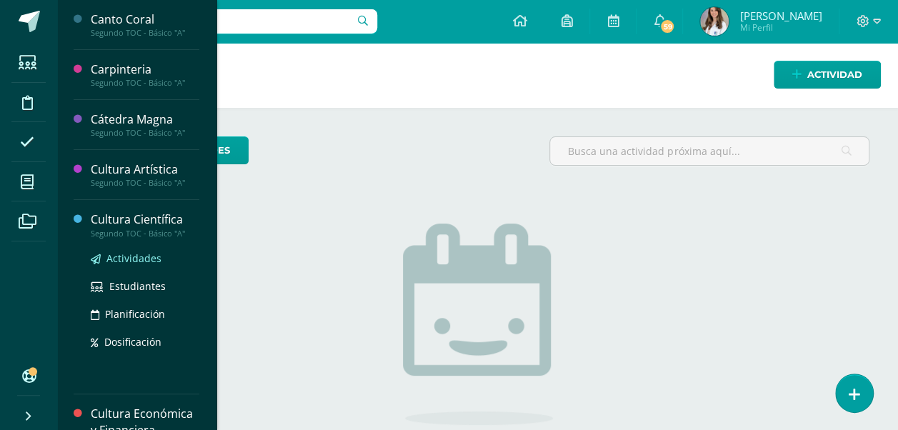
click at [113, 262] on span "Actividades" at bounding box center [133, 259] width 55 height 14
click at [116, 257] on span "Actividades" at bounding box center [133, 259] width 55 height 14
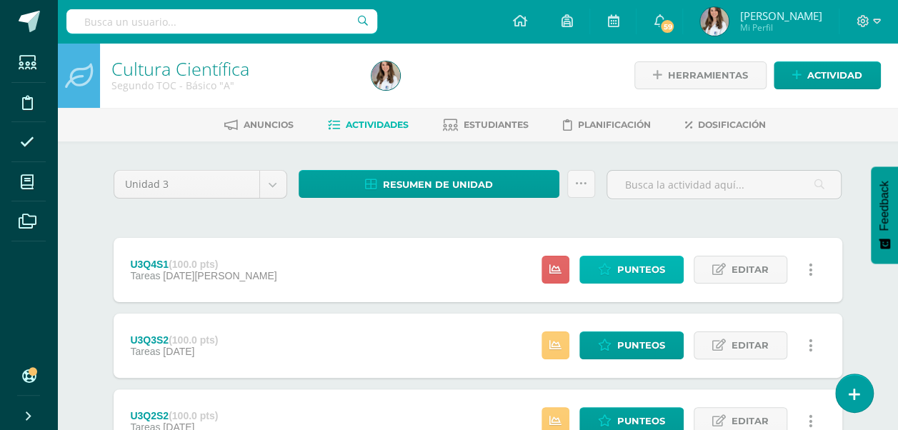
click at [632, 268] on span "Punteos" at bounding box center [642, 270] width 48 height 26
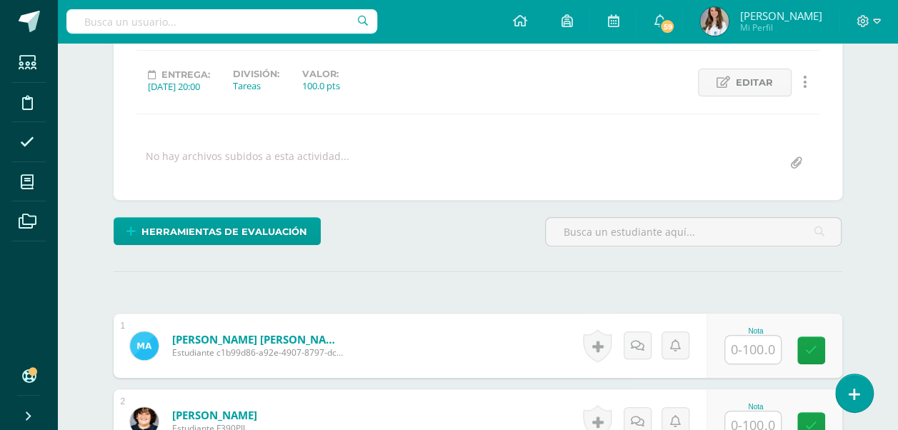
scroll to position [187, 0]
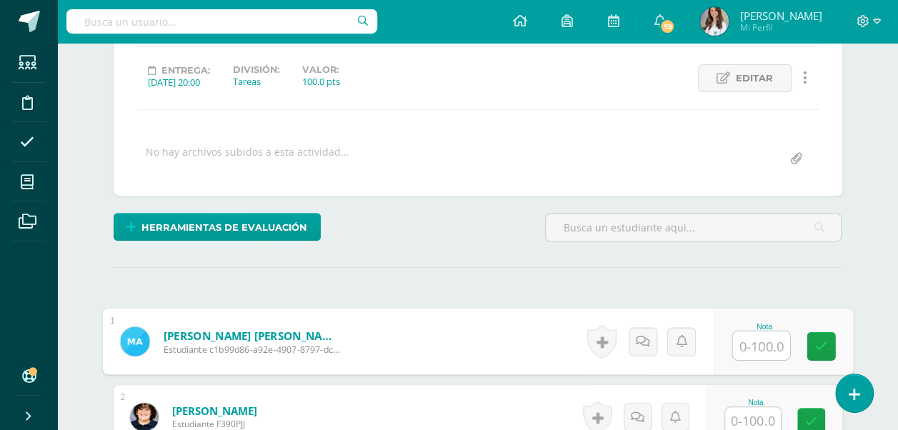
click at [762, 346] on input "text" at bounding box center [761, 346] width 57 height 29
type input "90"
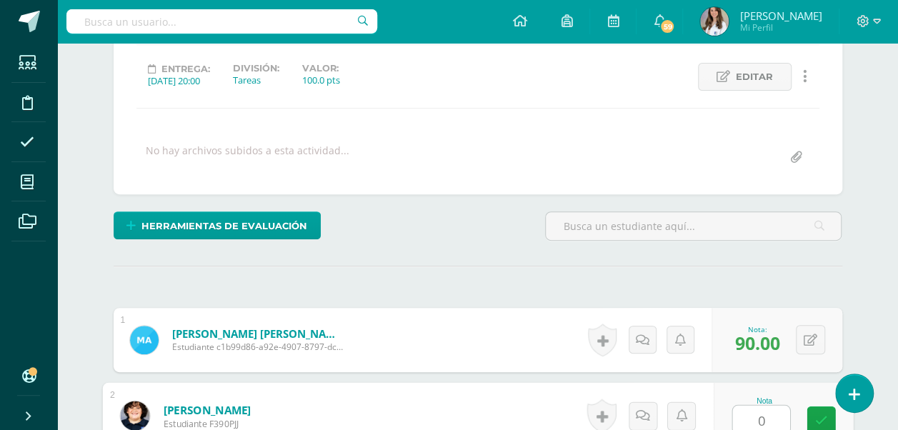
type input "0"
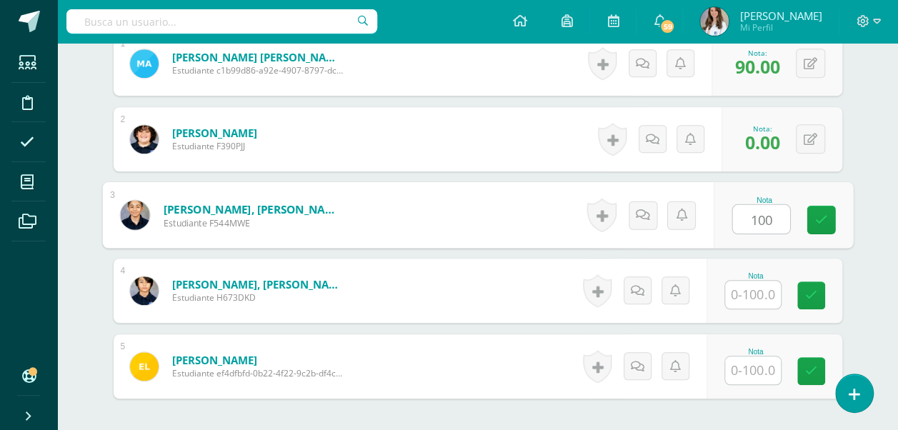
type input "100"
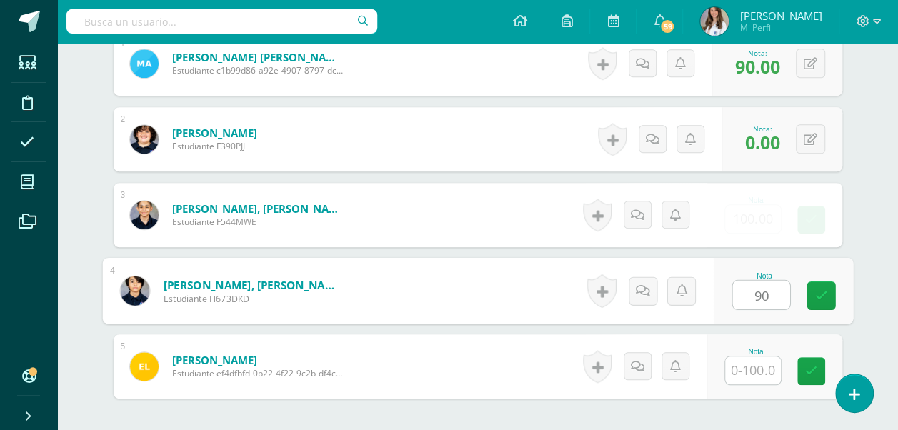
type input "90"
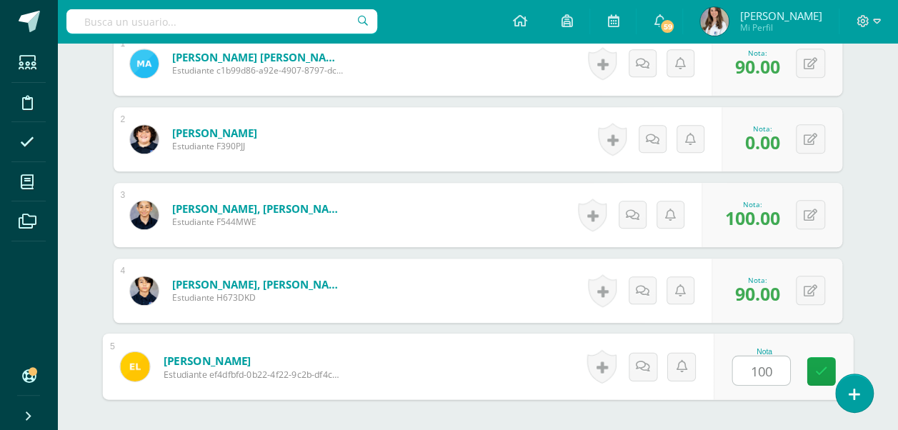
type input "100"
click at [872, 292] on div "Cultura Científica Segundo TOC - Básico "A" Herramientas Detalle de asistencias…" at bounding box center [477, 70] width 841 height 985
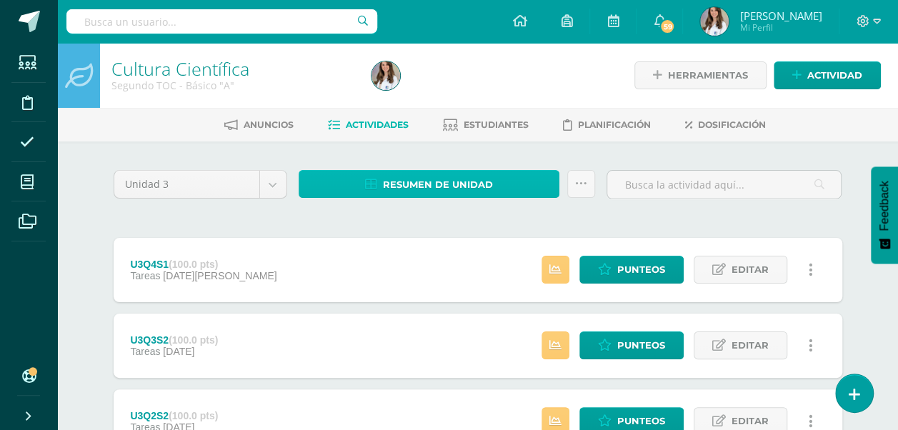
click at [410, 182] on span "Resumen de unidad" at bounding box center [438, 185] width 110 height 26
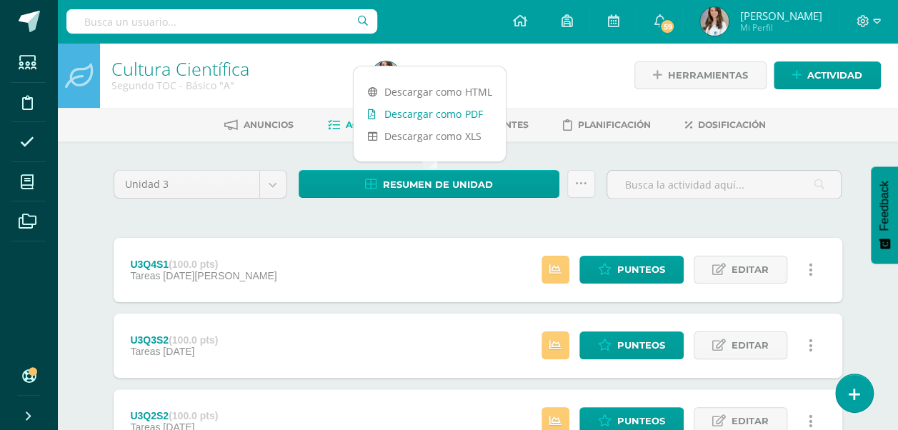
click at [431, 117] on link "Descargar como PDF" at bounding box center [430, 114] width 152 height 22
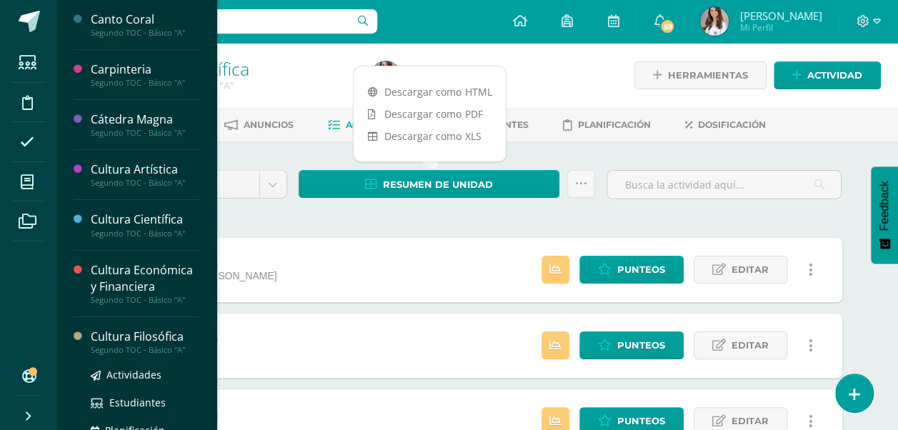
scroll to position [44, 0]
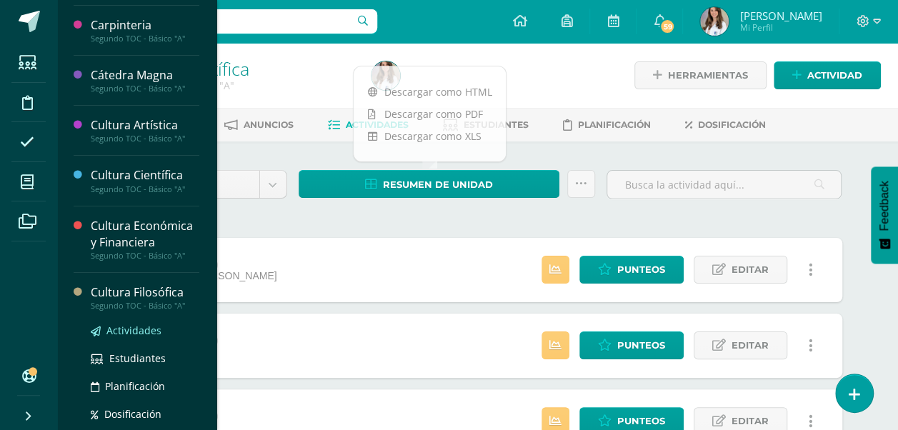
click at [134, 327] on span "Actividades" at bounding box center [133, 331] width 55 height 14
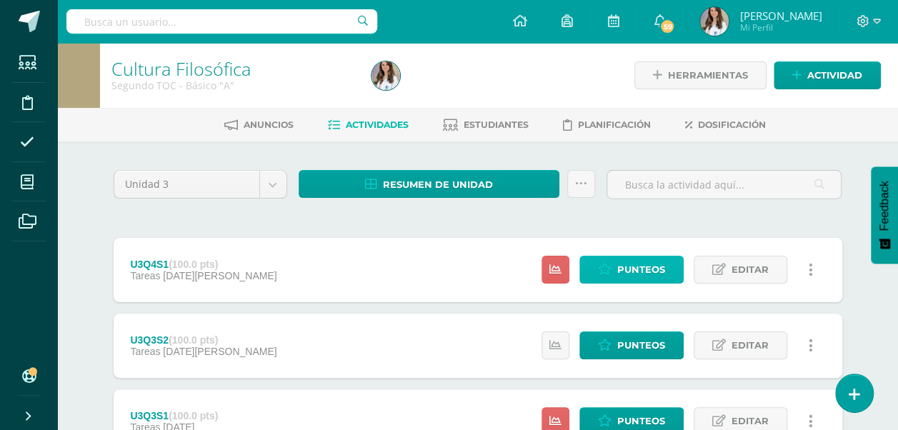
click at [656, 257] on span "Punteos" at bounding box center [642, 270] width 48 height 26
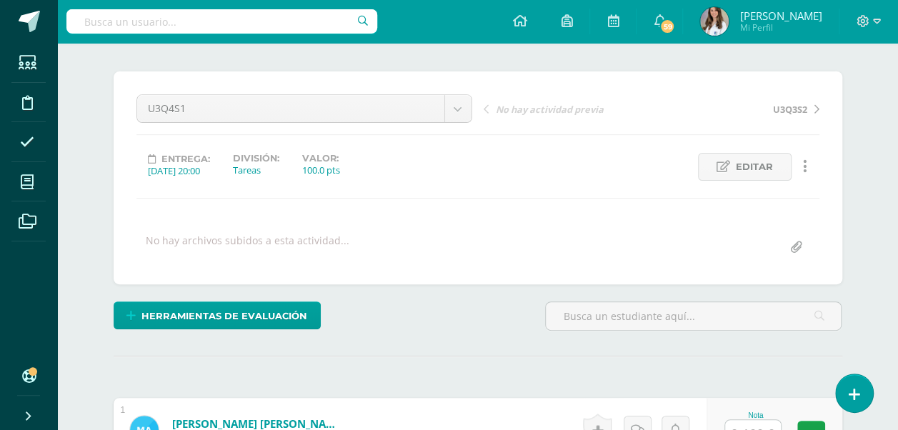
scroll to position [249, 0]
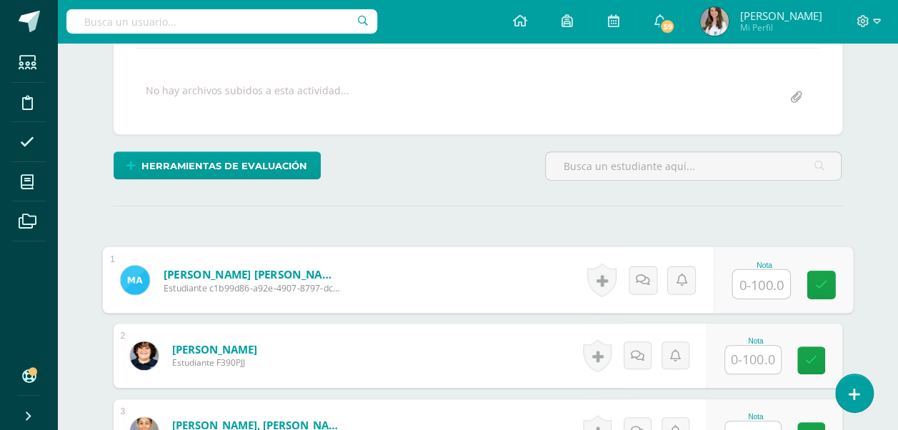
click at [755, 282] on input "text" at bounding box center [761, 284] width 57 height 29
type input "75"
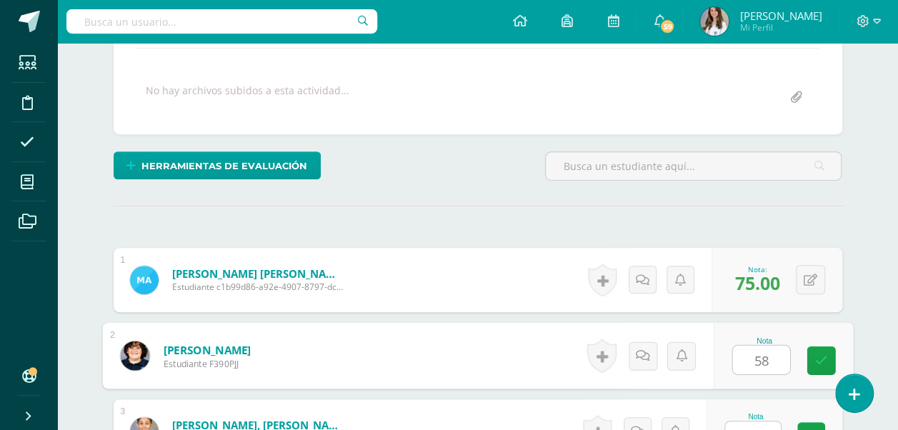
type input "58"
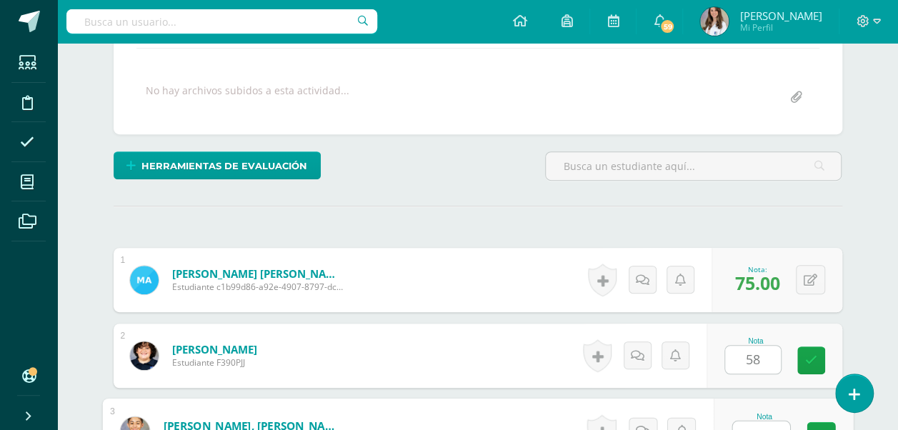
scroll to position [264, 0]
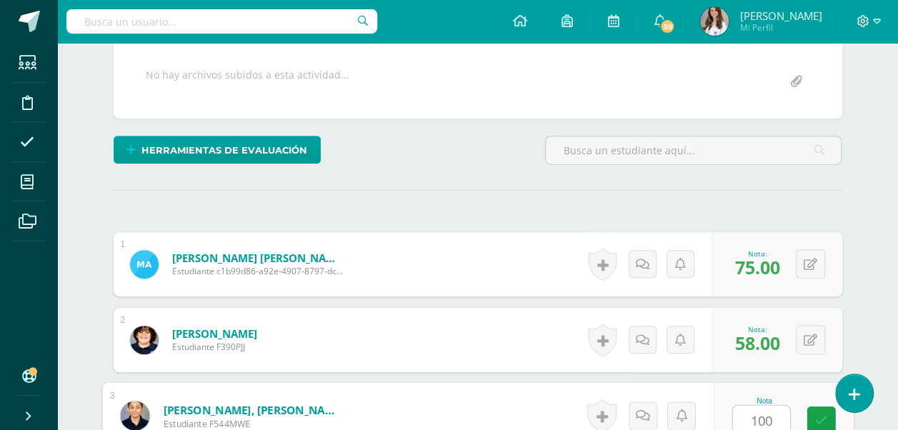
type input "100"
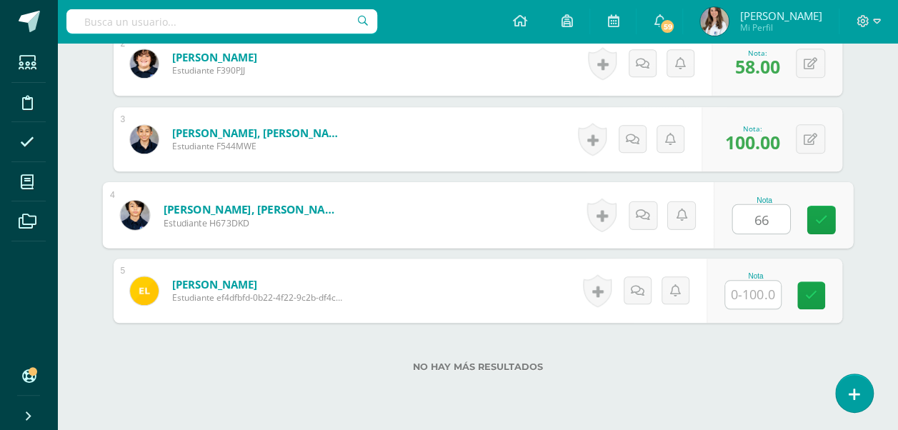
type input "66"
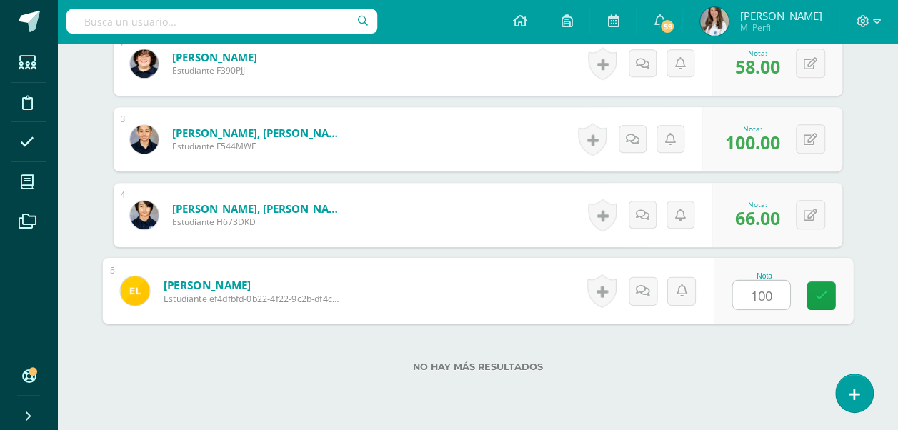
type input "100"
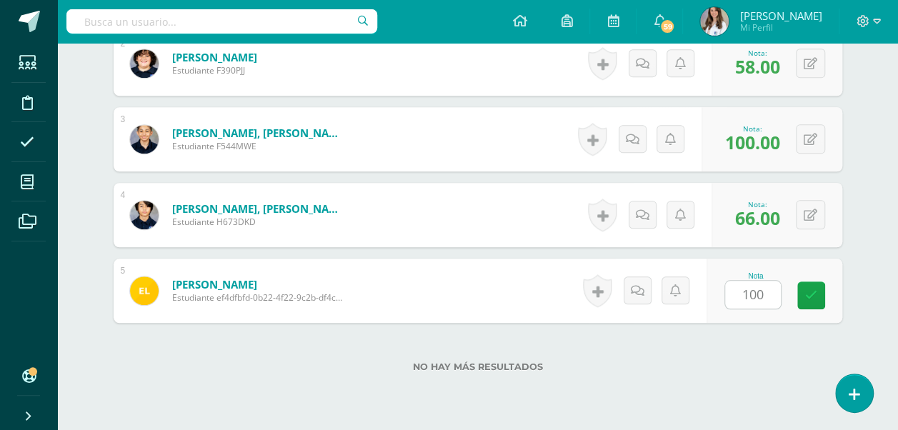
click at [692, 344] on div "No hay más resultados" at bounding box center [478, 356] width 729 height 66
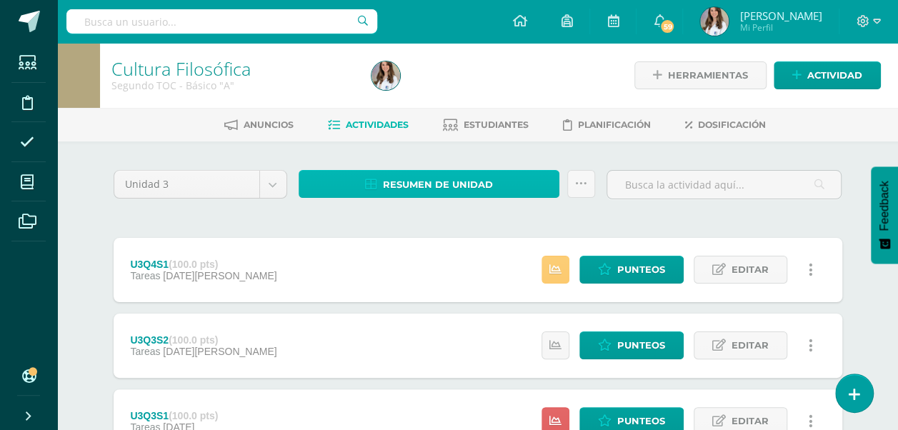
click at [429, 183] on span "Resumen de unidad" at bounding box center [438, 185] width 110 height 26
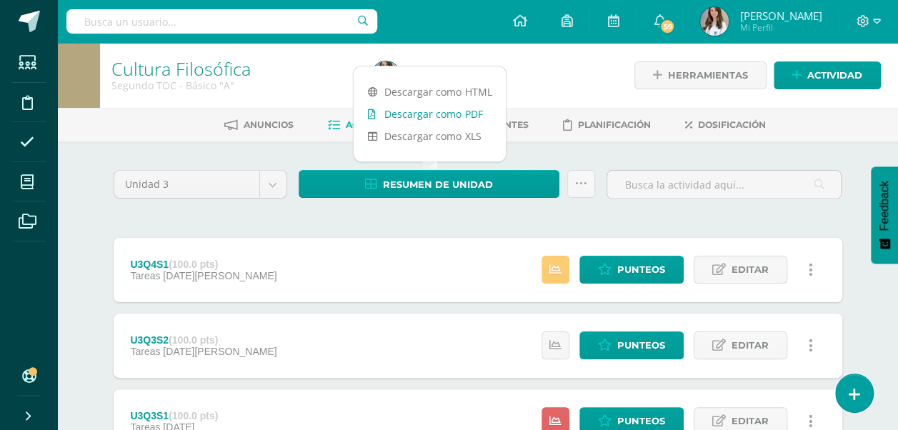
click at [447, 115] on link "Descargar como PDF" at bounding box center [430, 114] width 152 height 22
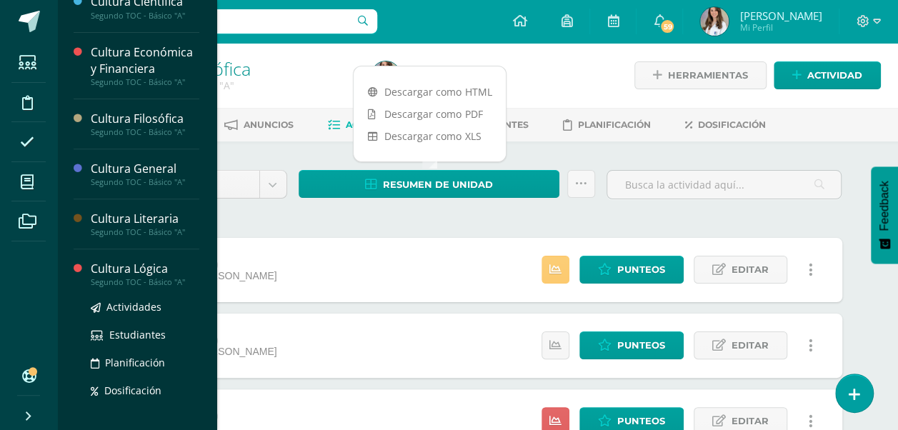
scroll to position [219, 0]
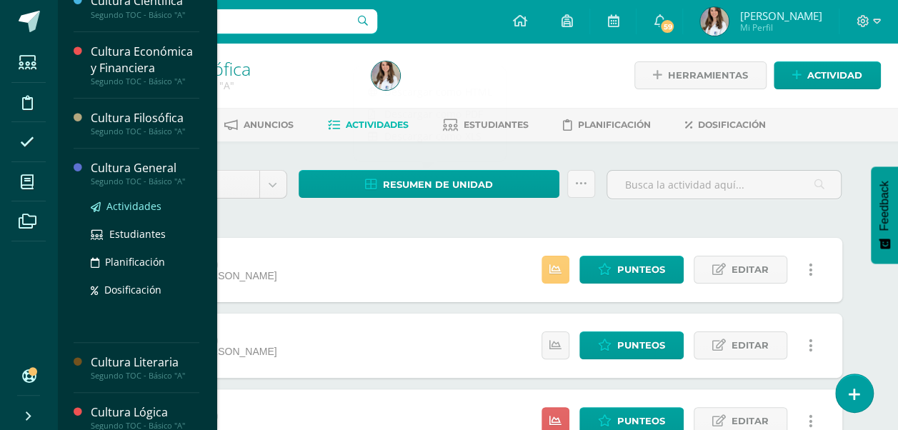
click at [132, 210] on span "Actividades" at bounding box center [133, 206] width 55 height 14
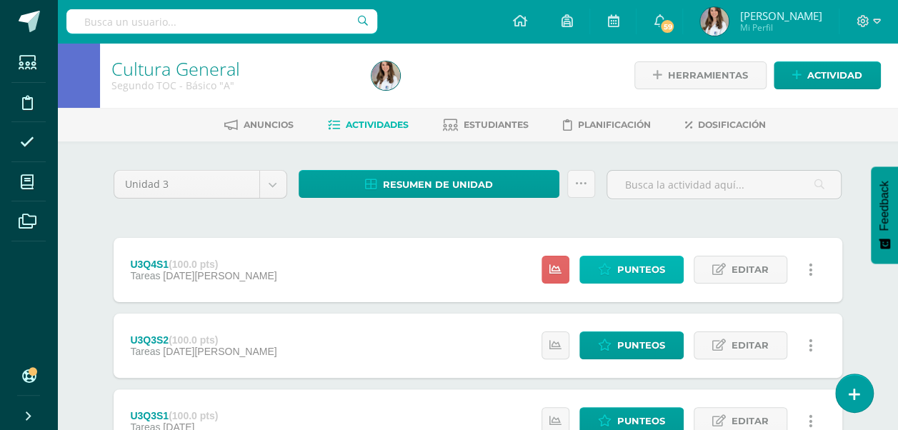
click at [652, 267] on span "Punteos" at bounding box center [642, 270] width 48 height 26
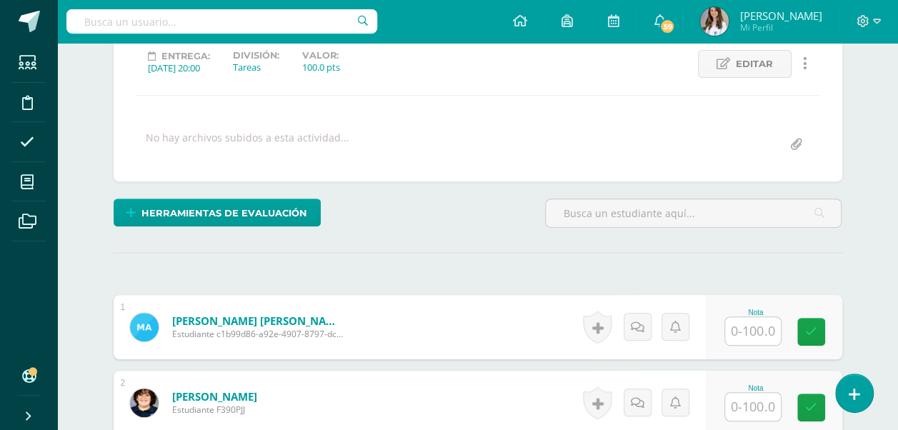
scroll to position [203, 0]
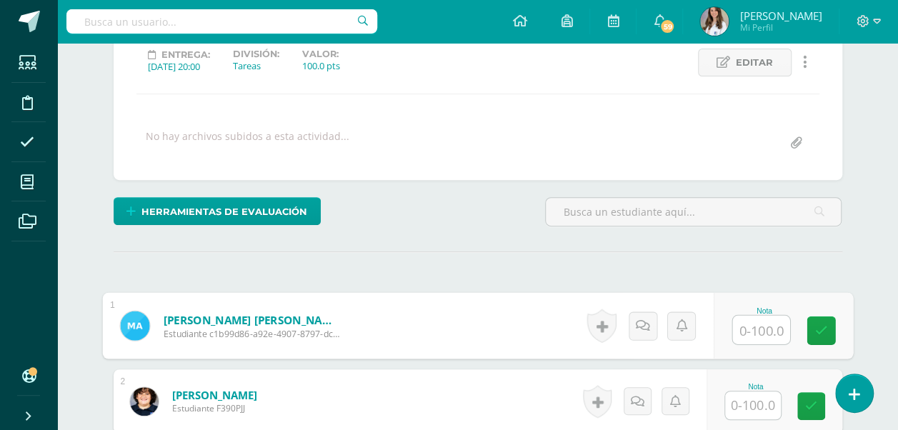
click at [756, 324] on input "text" at bounding box center [761, 330] width 57 height 29
type input "79"
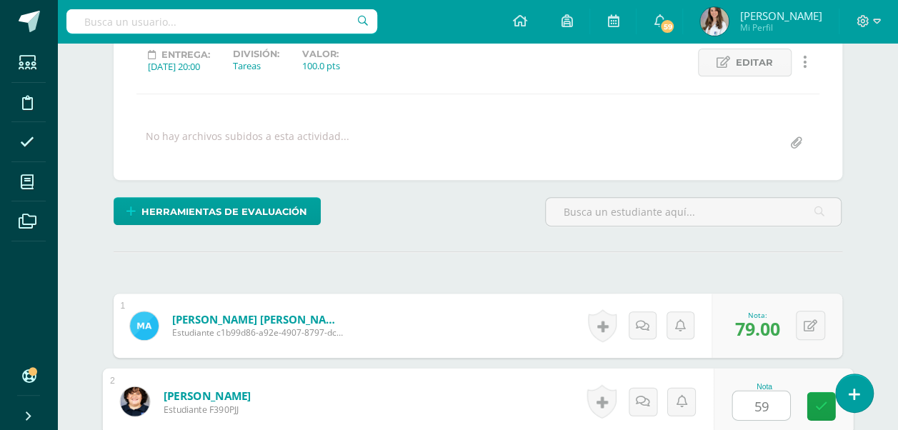
type input "59"
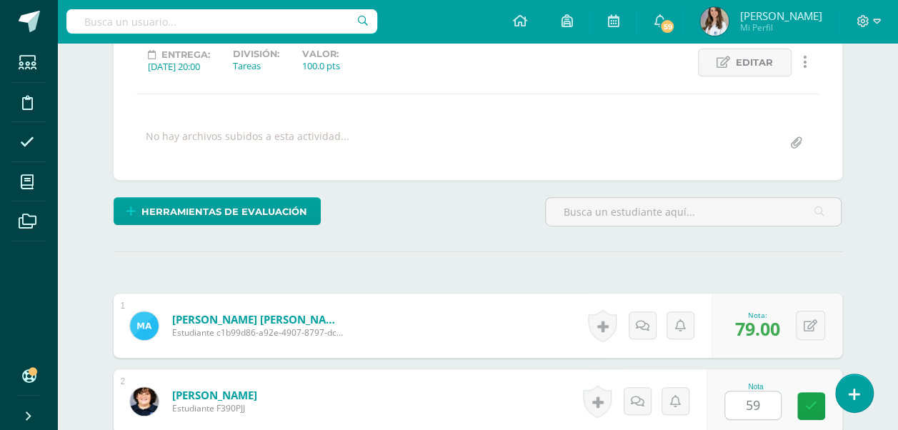
scroll to position [465, 0]
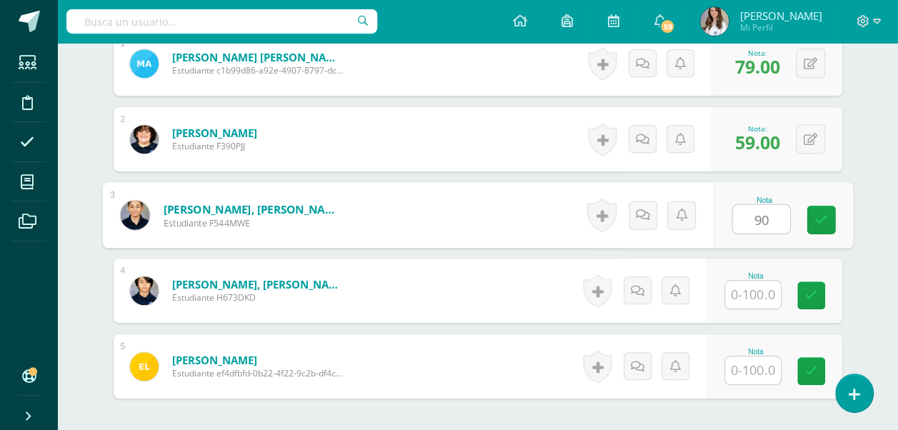
type input "90"
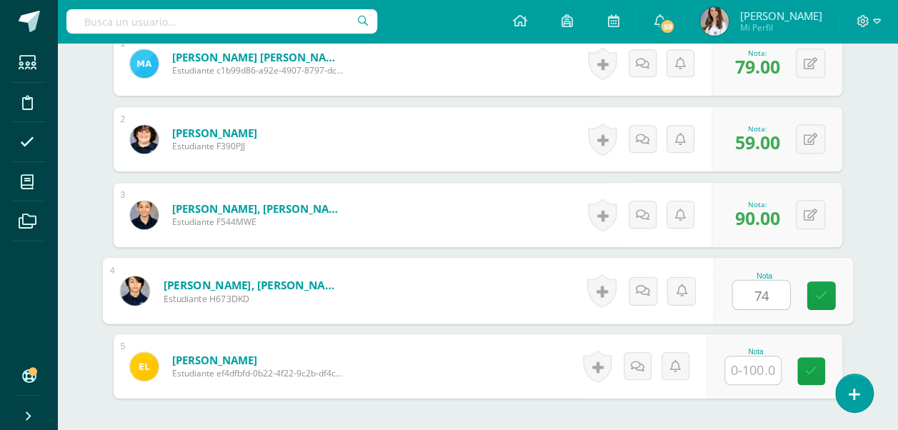
type input "74"
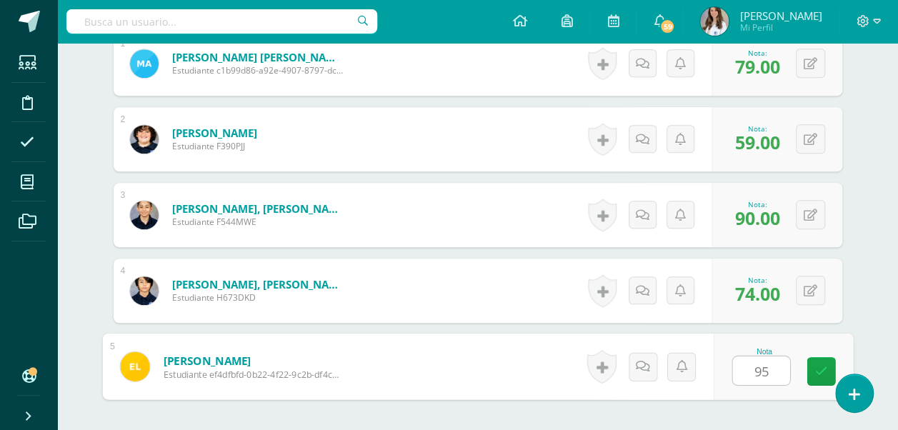
type input "95"
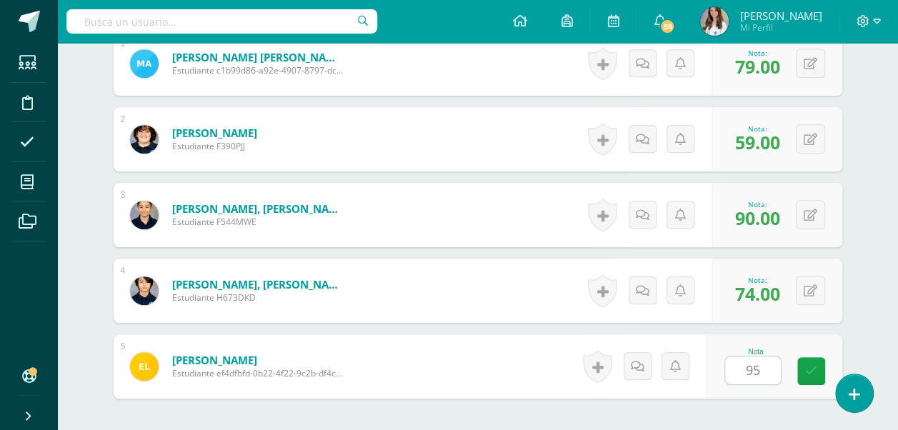
click at [888, 272] on div "Cultura General Segundo TOC - Básico "A" Herramientas Detalle de asistencias Ac…" at bounding box center [477, 70] width 841 height 985
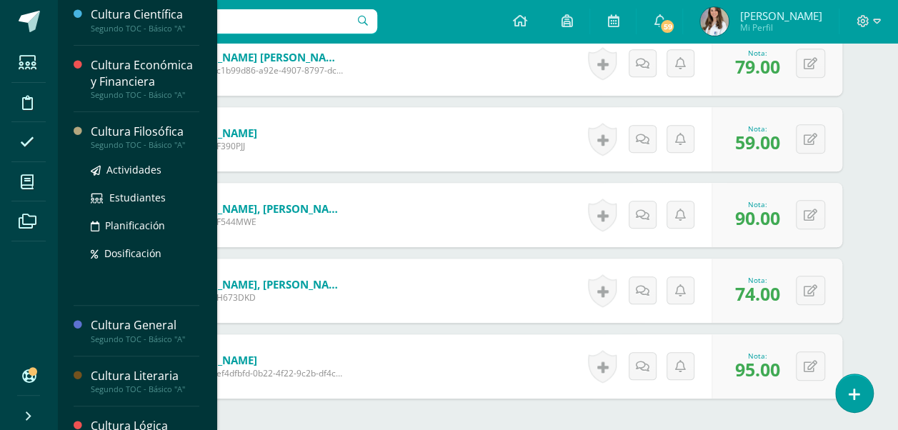
scroll to position [309, 0]
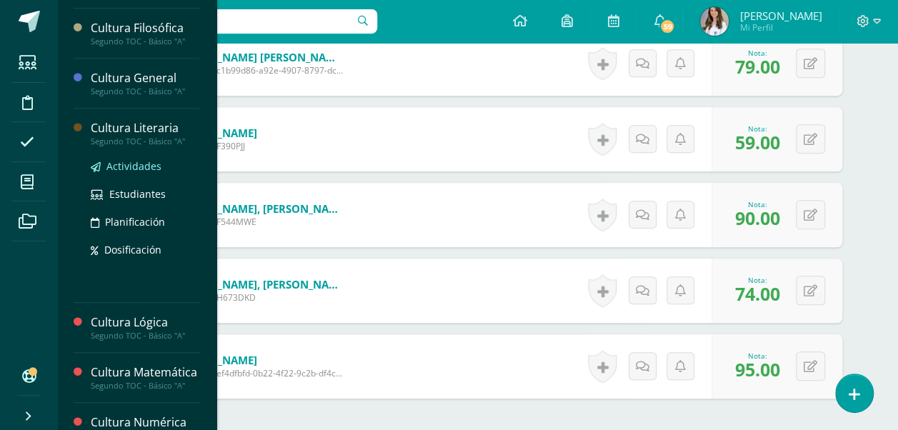
click at [132, 160] on span "Actividades" at bounding box center [133, 166] width 55 height 14
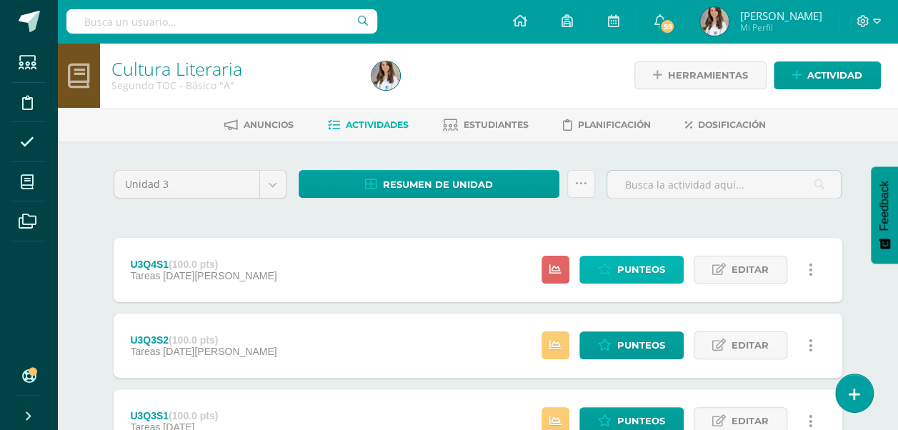
click at [665, 267] on span "Punteos" at bounding box center [642, 270] width 48 height 26
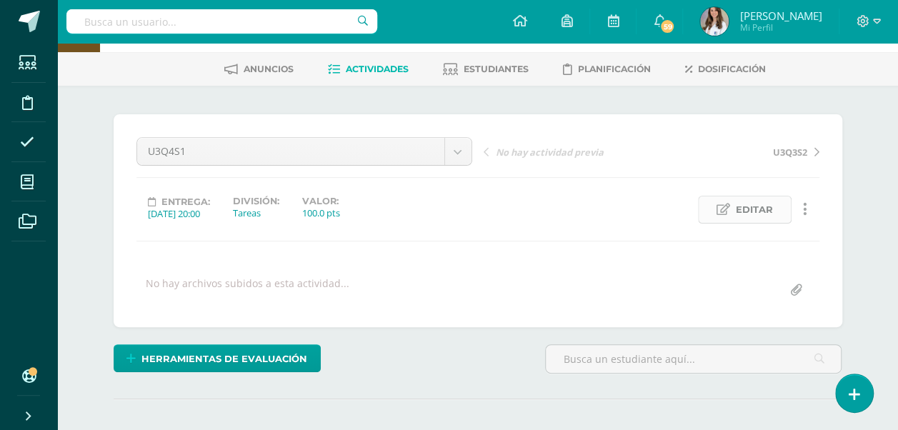
scroll to position [182, 0]
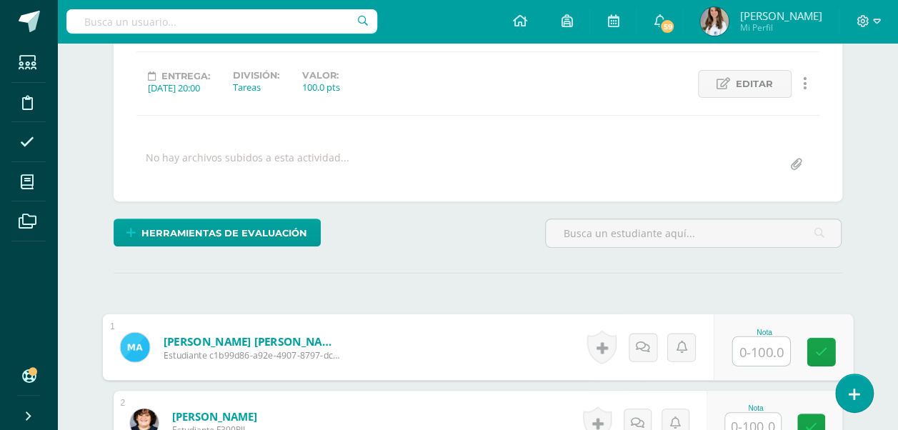
click at [749, 357] on input "text" at bounding box center [761, 351] width 57 height 29
type input "90"
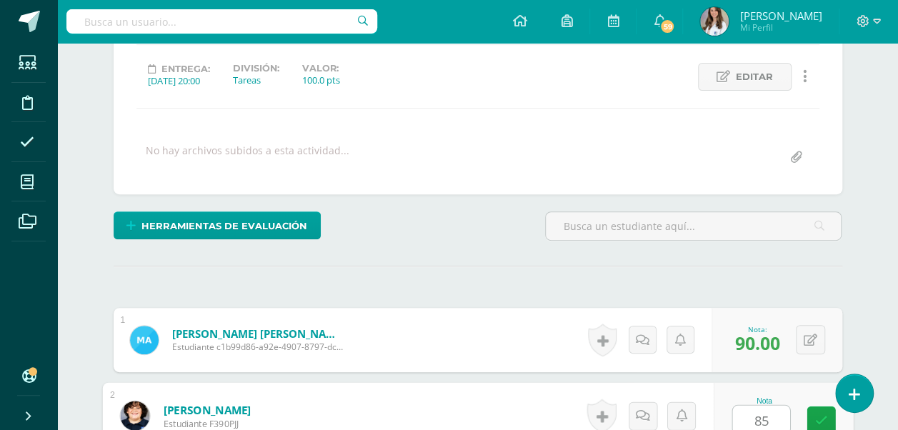
type input "85"
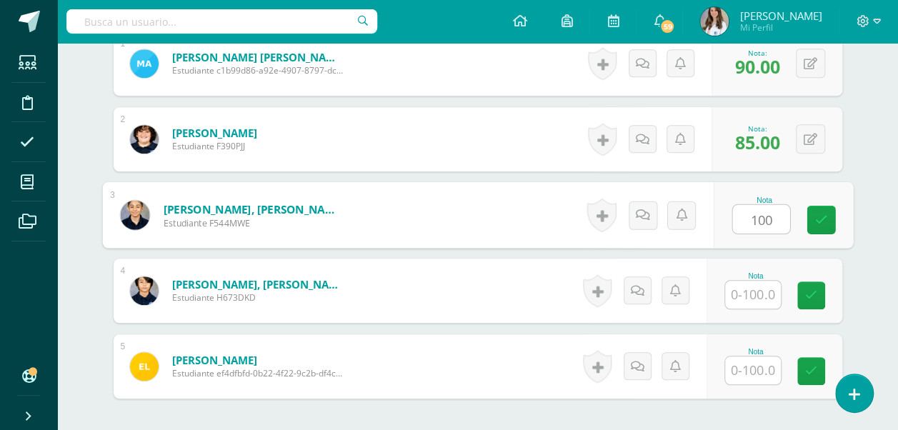
type input "100"
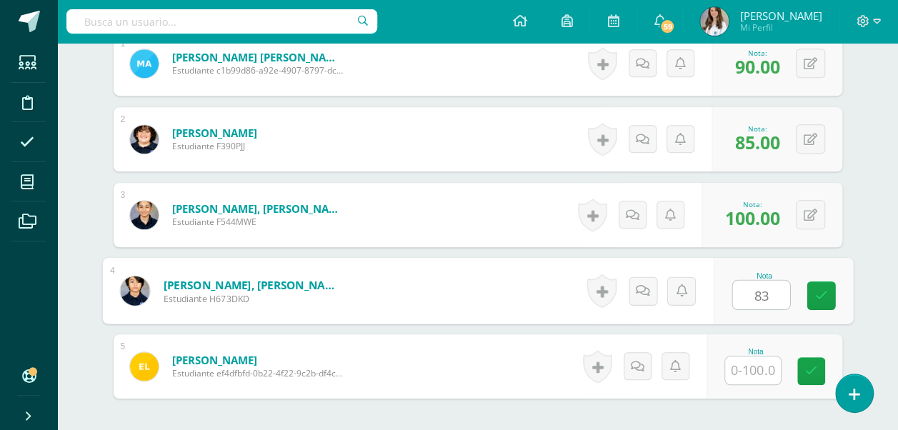
type input "83"
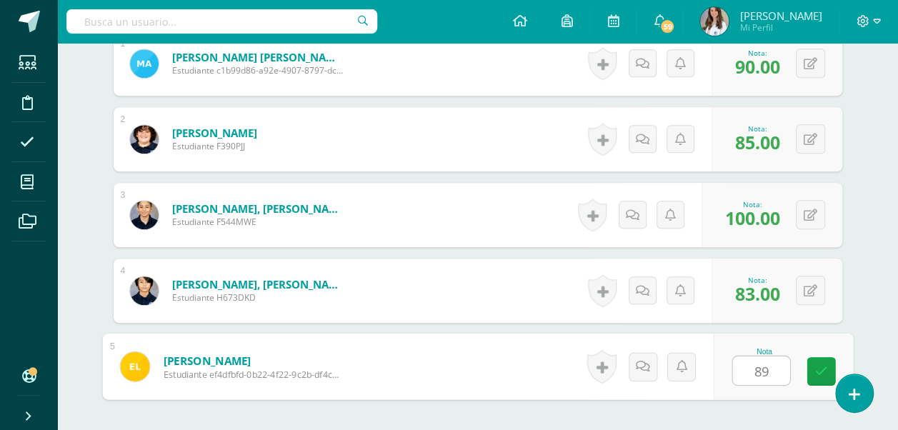
type input "89"
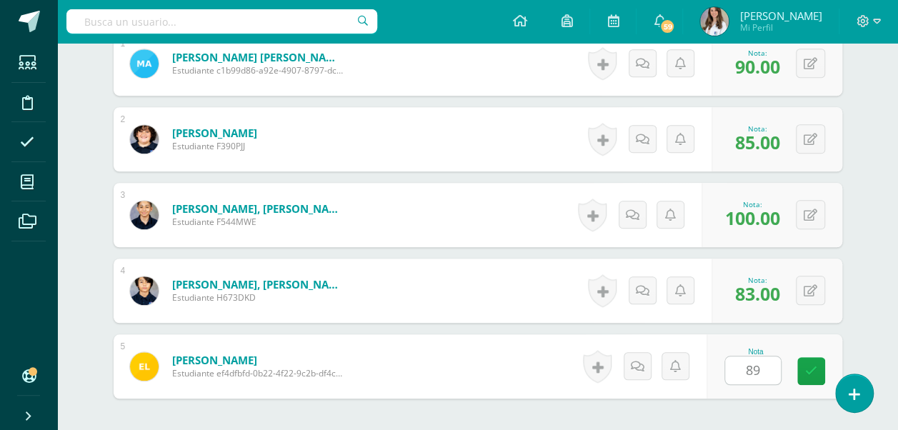
click at [873, 214] on div "Cultura Literaria Segundo TOC - Básico "A" Herramientas Detalle de asistencias …" at bounding box center [477, 70] width 841 height 985
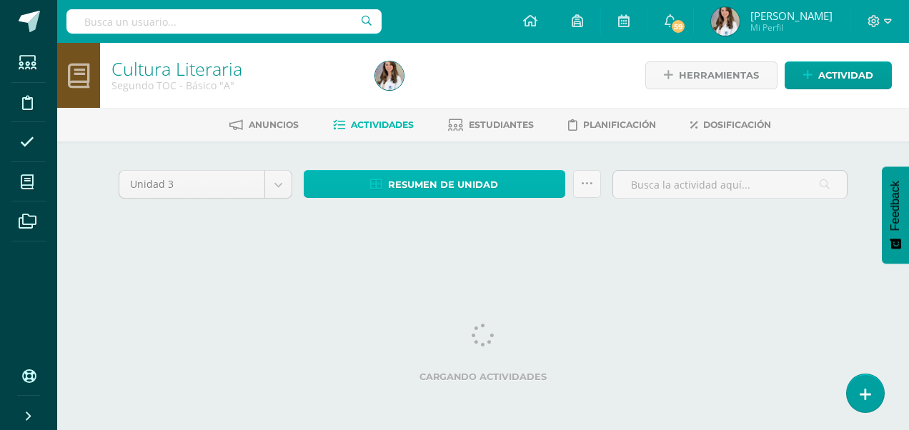
click at [405, 190] on span "Resumen de unidad" at bounding box center [443, 185] width 110 height 26
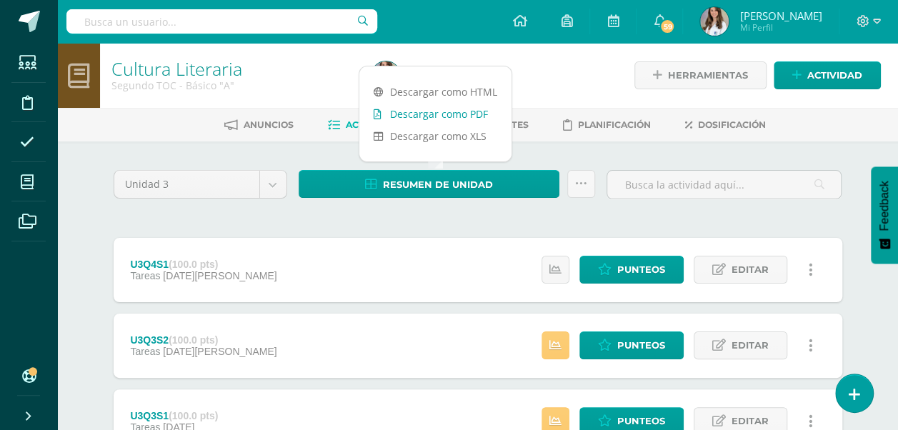
click at [450, 113] on link "Descargar como PDF" at bounding box center [436, 114] width 152 height 22
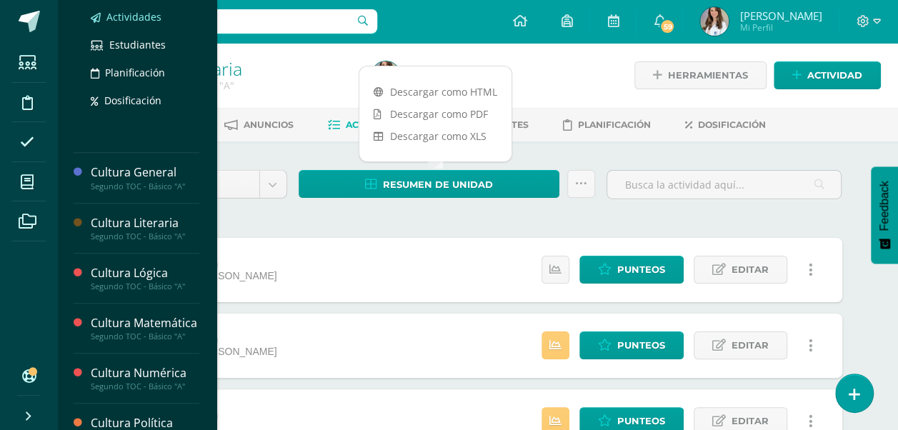
scroll to position [359, 0]
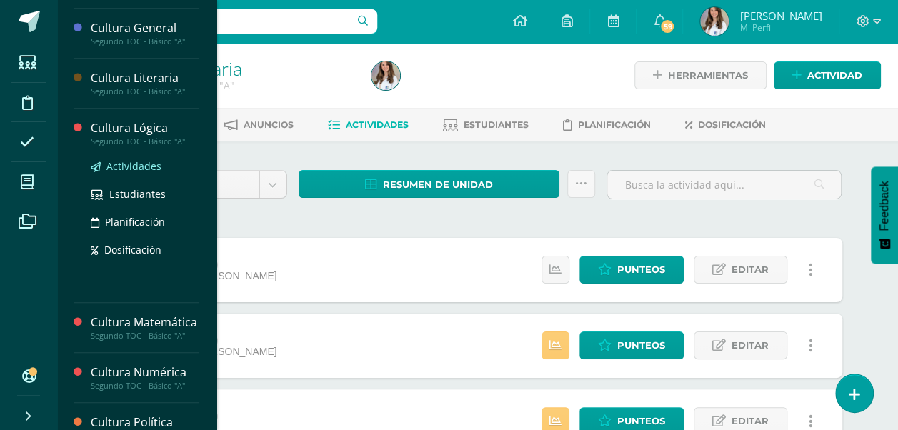
click at [115, 162] on span "Actividades" at bounding box center [133, 166] width 55 height 14
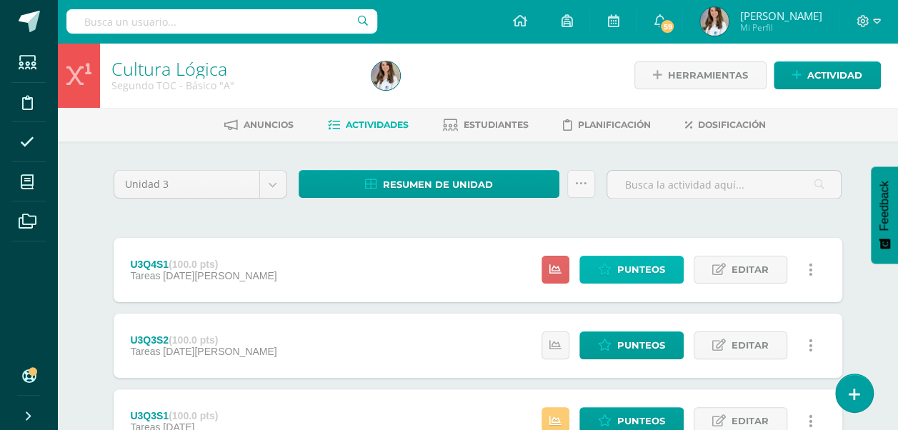
click at [629, 260] on span "Punteos" at bounding box center [642, 270] width 48 height 26
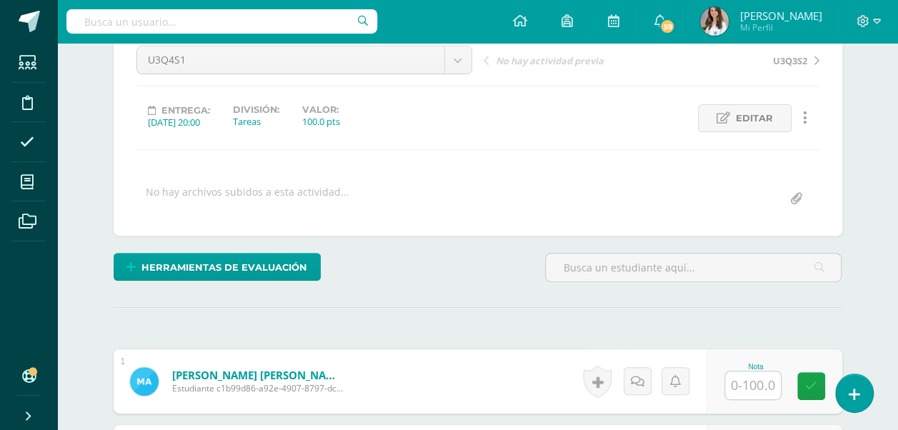
scroll to position [316, 0]
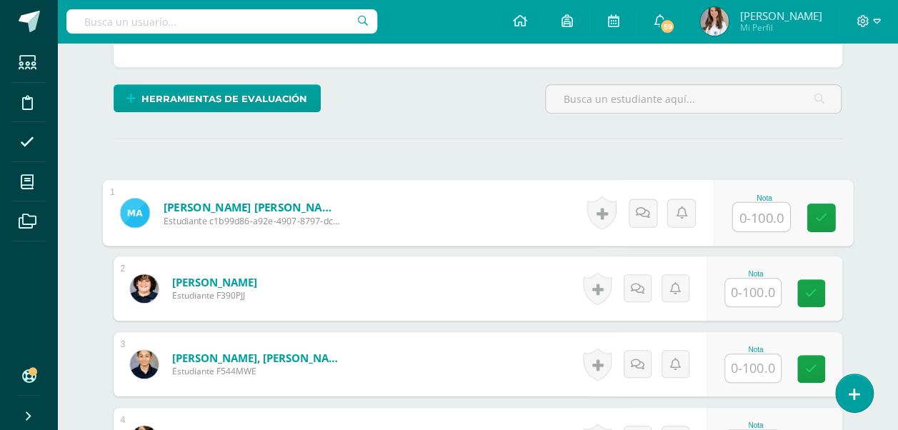
click at [752, 207] on input "text" at bounding box center [761, 217] width 57 height 29
type input "100"
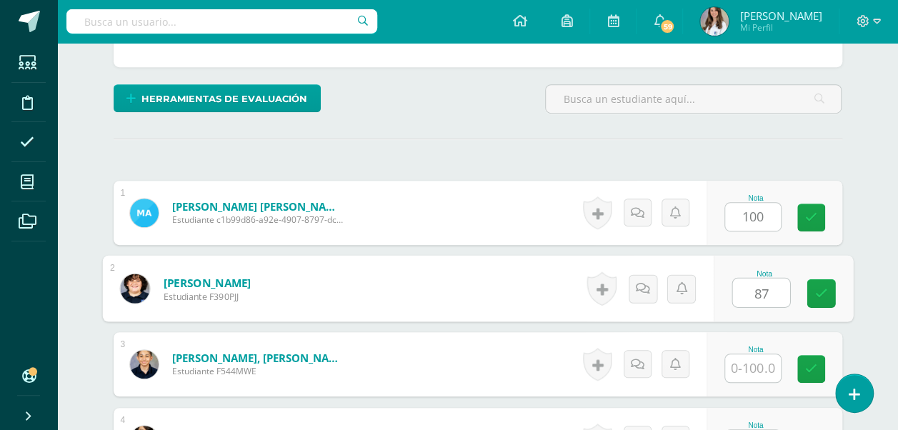
type input "87"
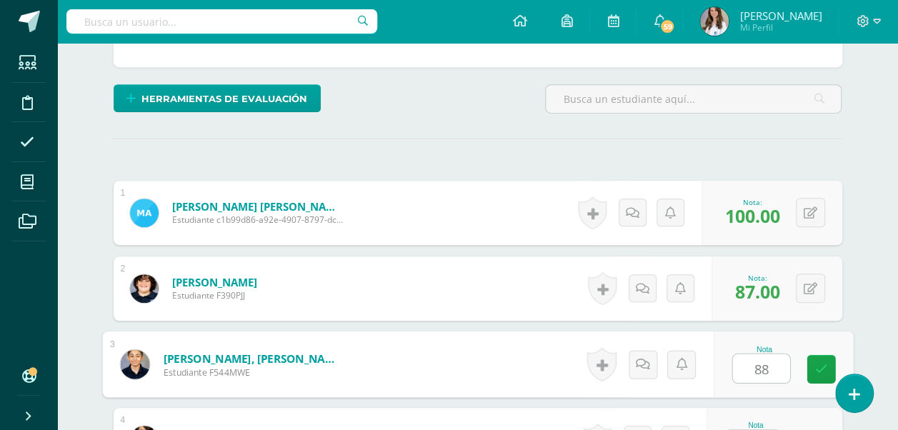
type input "88"
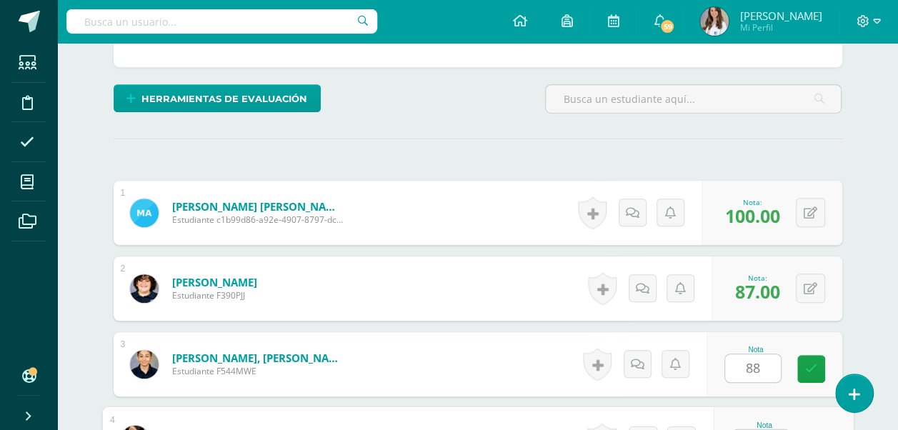
scroll to position [340, 0]
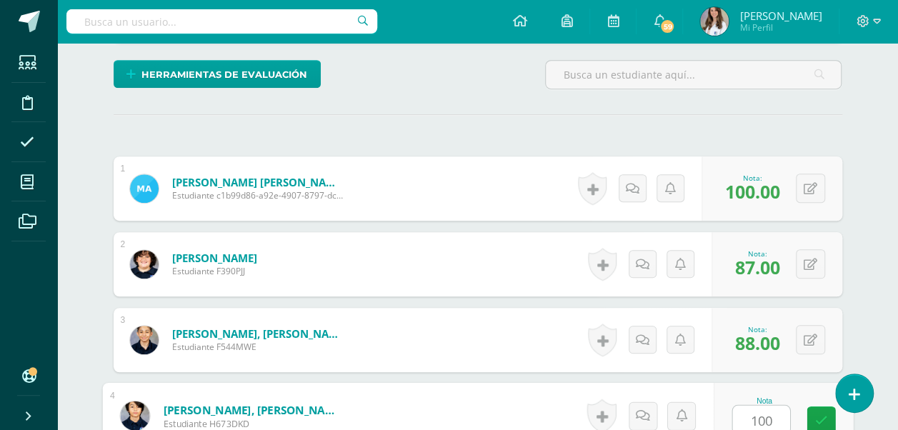
type input "100"
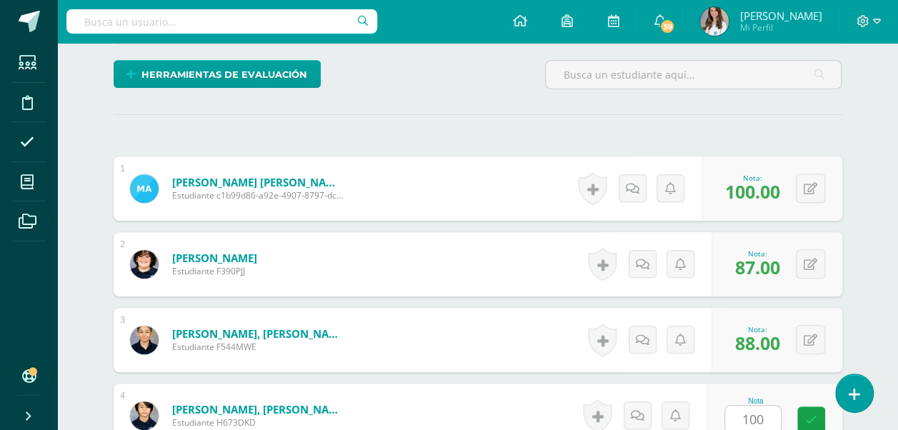
scroll to position [593, 0]
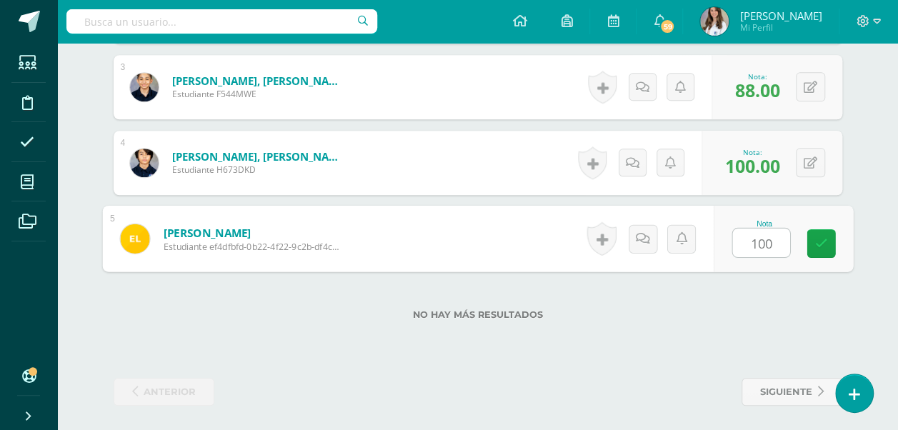
type input "100"
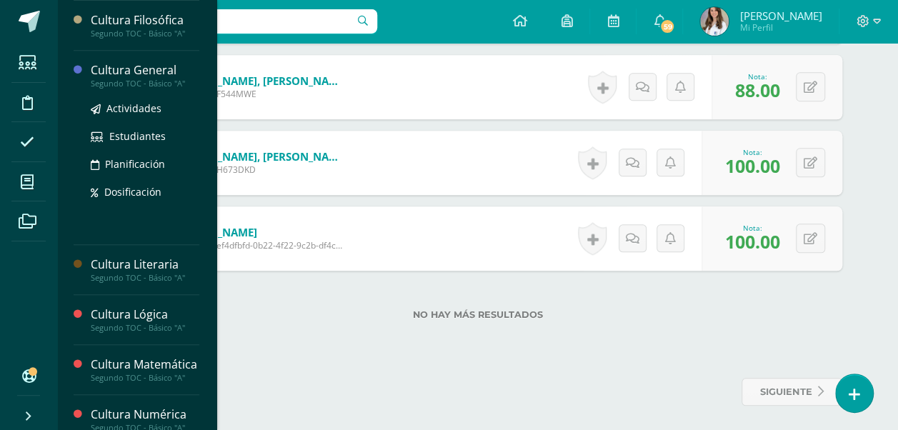
scroll to position [323, 0]
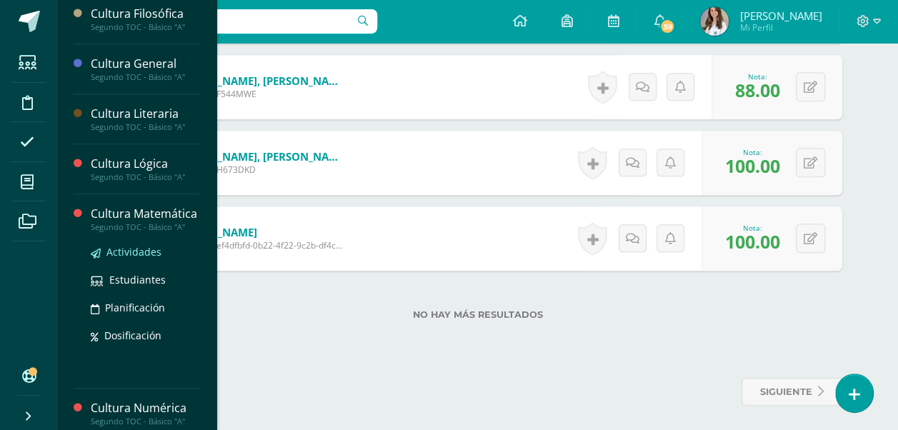
click at [118, 259] on span "Actividades" at bounding box center [133, 252] width 55 height 14
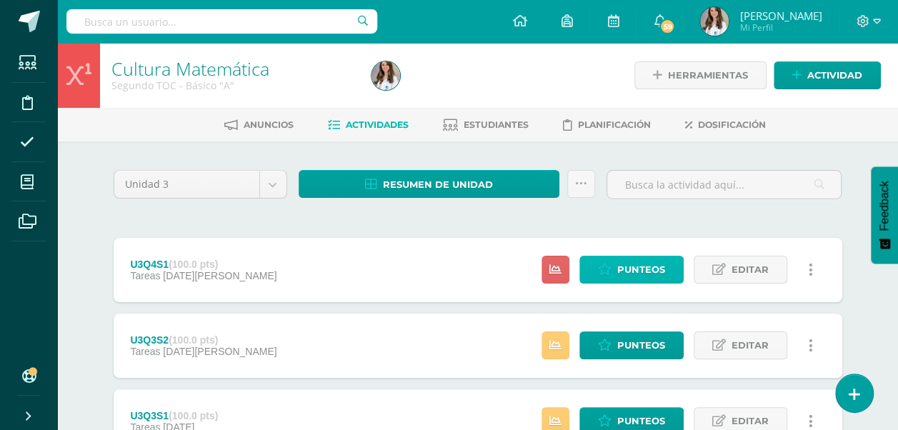
click at [653, 269] on span "Punteos" at bounding box center [642, 270] width 48 height 26
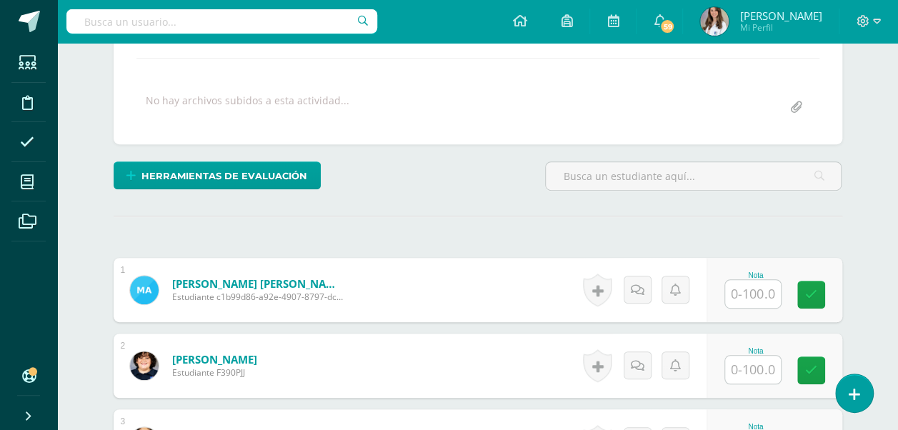
scroll to position [242, 0]
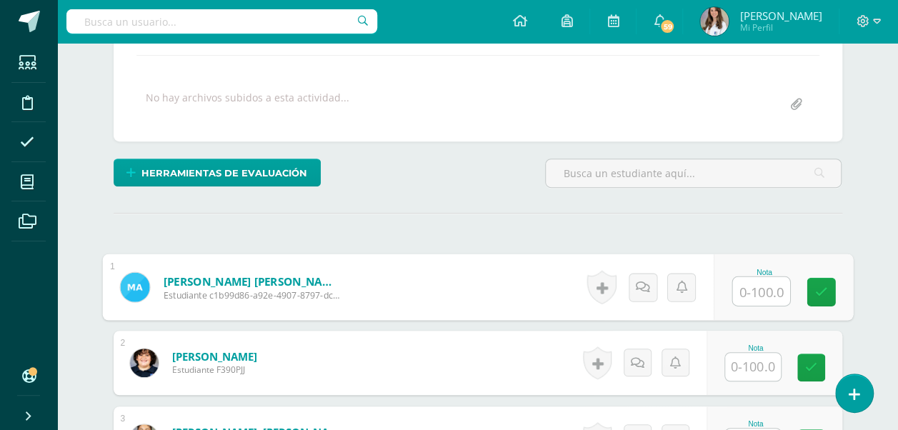
click at [746, 294] on input "text" at bounding box center [761, 291] width 57 height 29
type input "86.5"
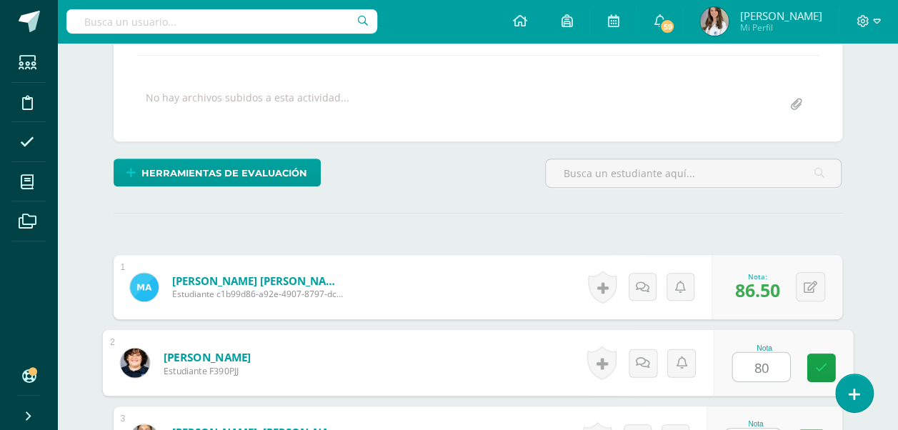
type input "80"
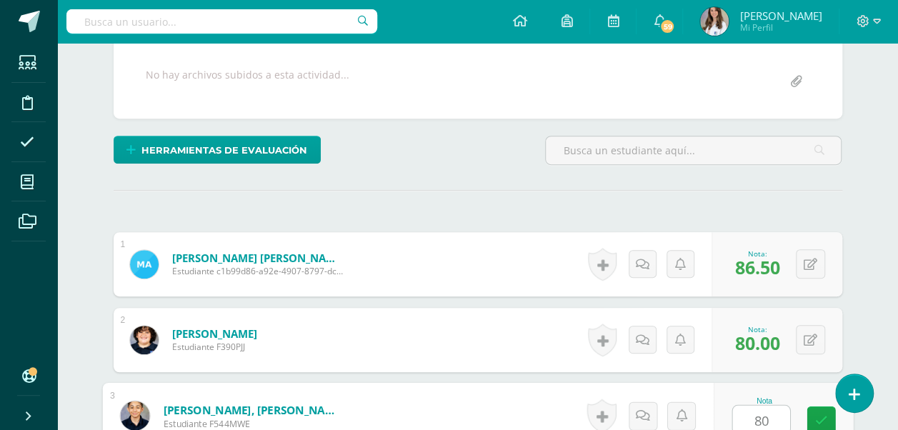
type input "80"
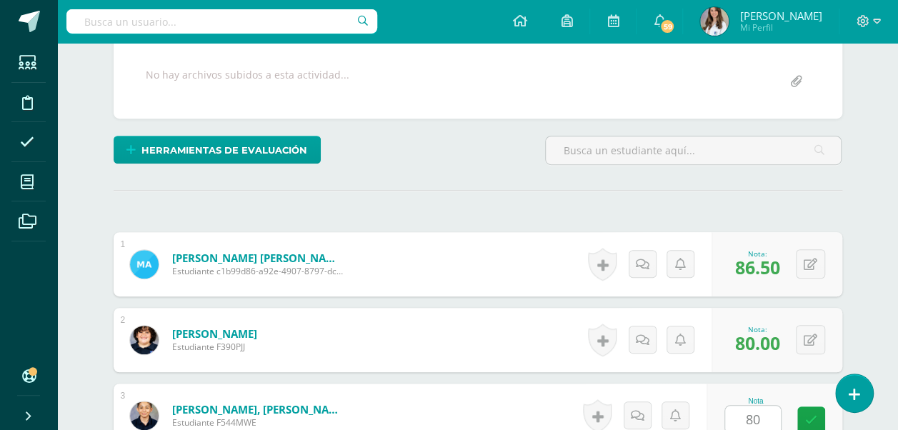
scroll to position [541, 0]
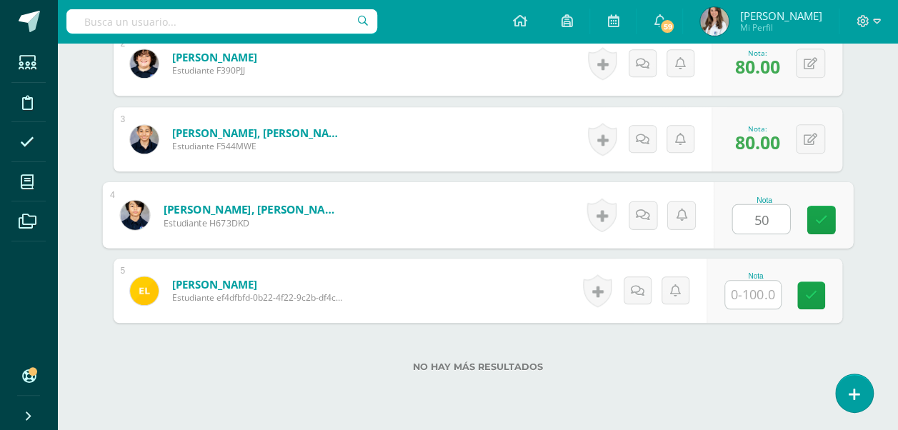
type input "50"
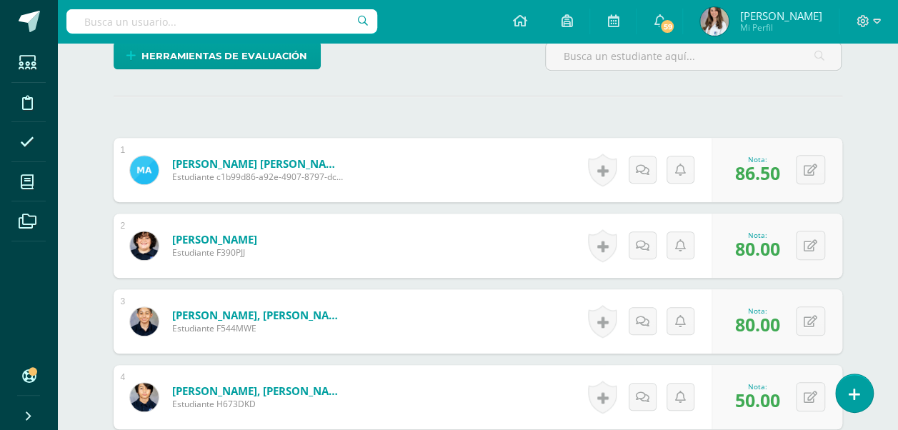
scroll to position [411, 0]
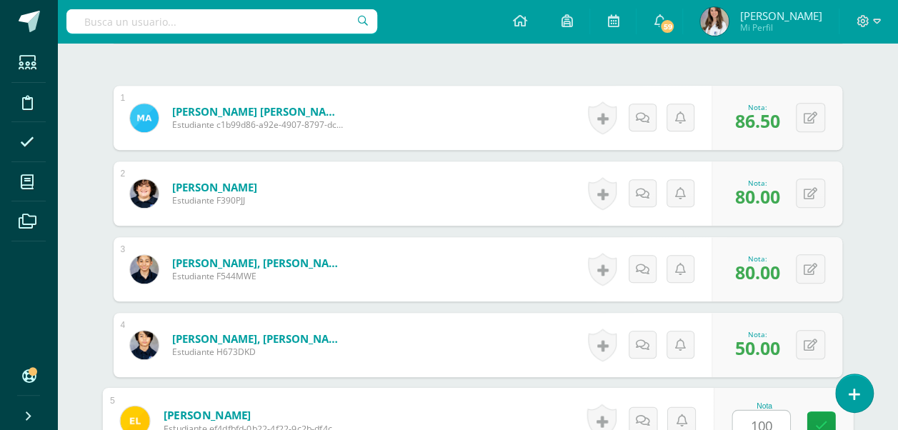
type input "100"
click at [745, 62] on div "¿Estás seguro que quieres eliminar esta actividad? Esto borrará la actividad y …" at bounding box center [478, 173] width 740 height 829
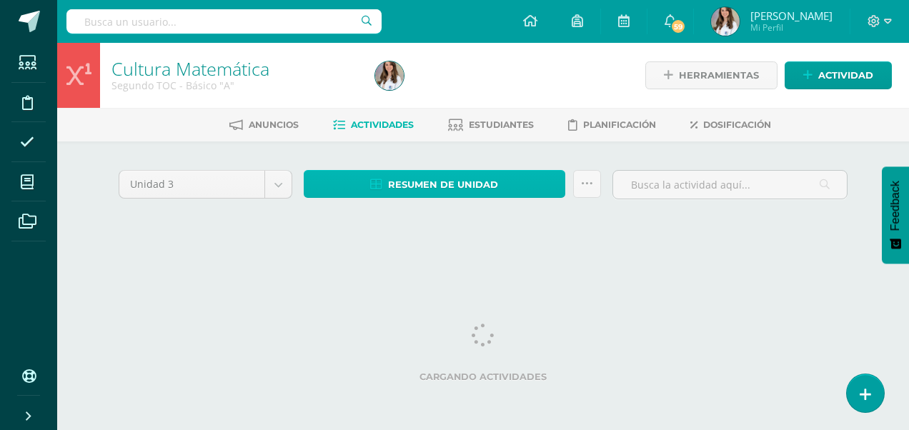
click at [439, 176] on span "Resumen de unidad" at bounding box center [443, 185] width 110 height 26
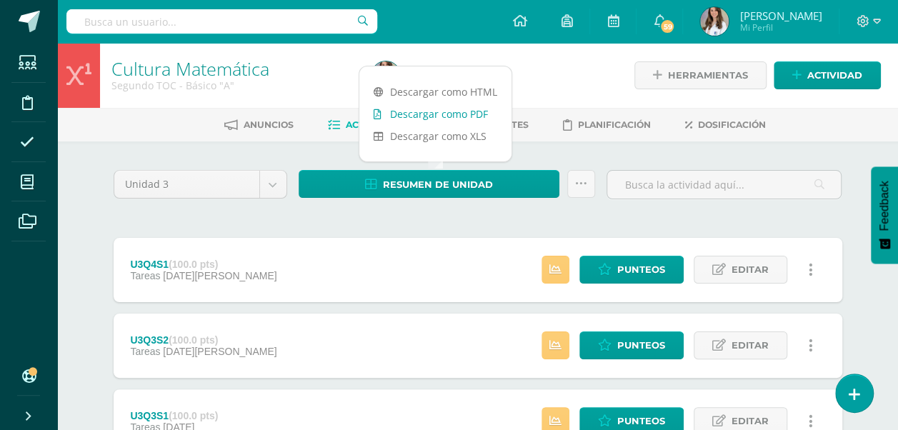
click at [456, 116] on link "Descargar como PDF" at bounding box center [436, 114] width 152 height 22
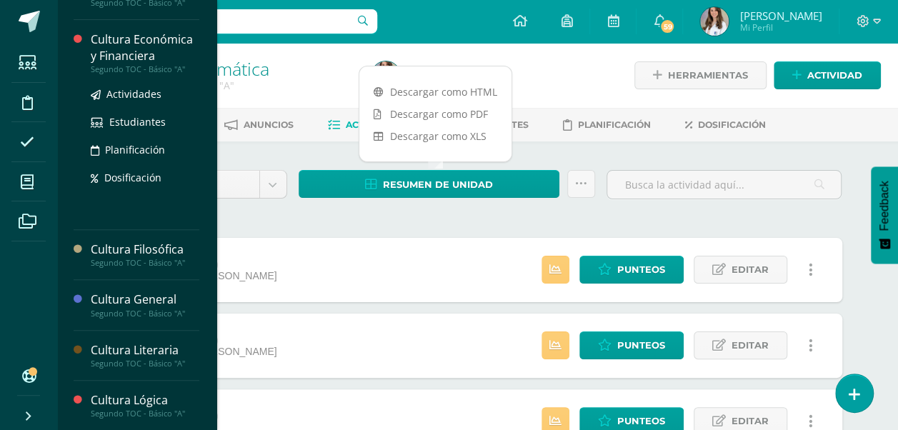
scroll to position [232, 0]
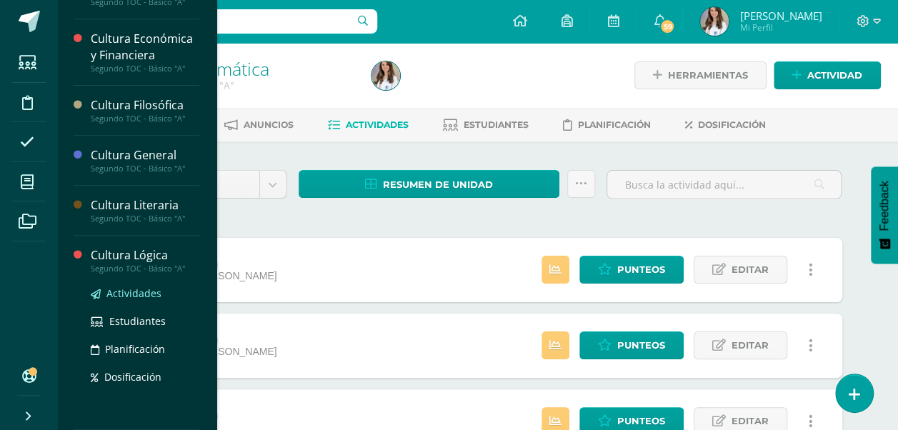
click at [130, 287] on span "Actividades" at bounding box center [133, 294] width 55 height 14
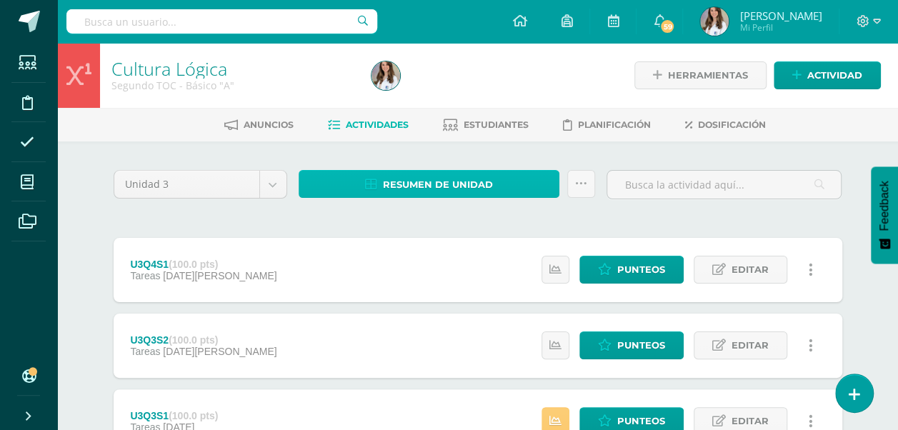
click at [463, 180] on span "Resumen de unidad" at bounding box center [438, 185] width 110 height 26
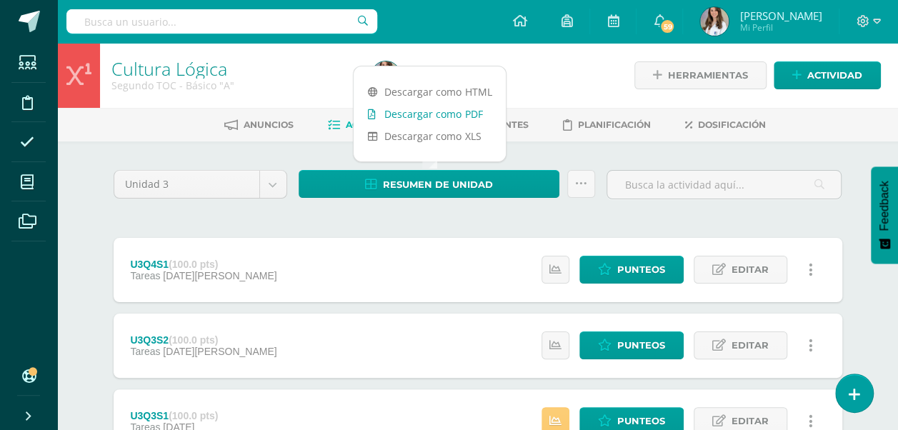
click at [466, 112] on link "Descargar como PDF" at bounding box center [430, 114] width 152 height 22
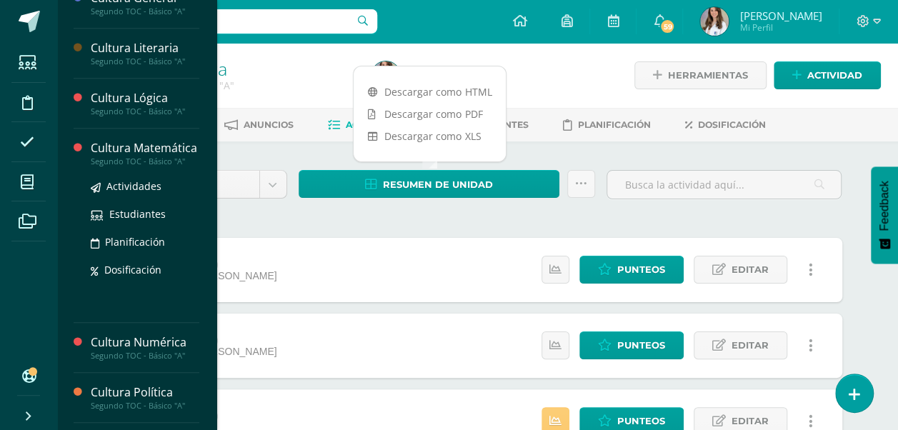
scroll to position [387, 0]
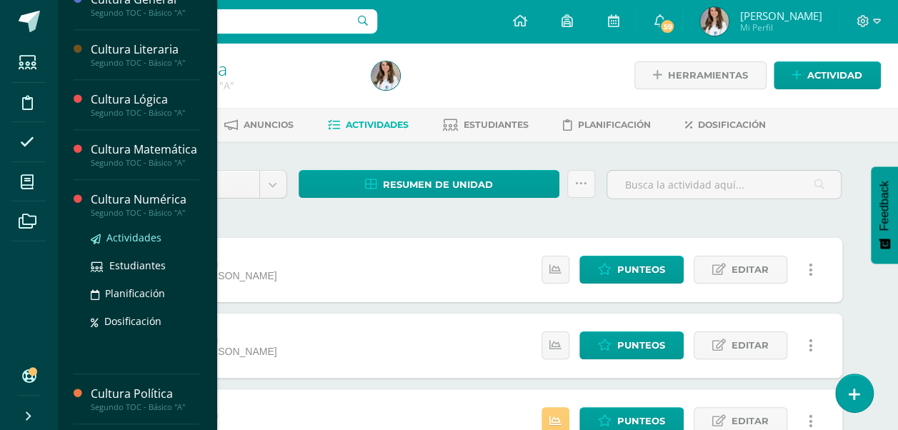
click at [137, 244] on span "Actividades" at bounding box center [133, 238] width 55 height 14
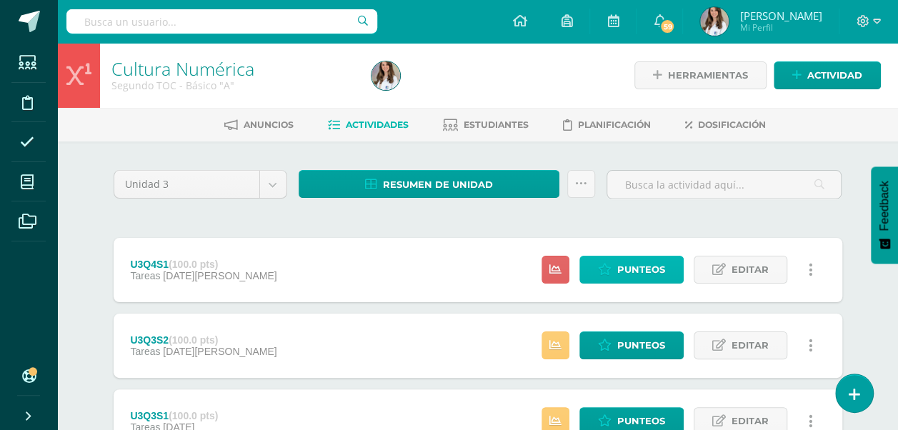
click at [633, 273] on span "Punteos" at bounding box center [642, 270] width 48 height 26
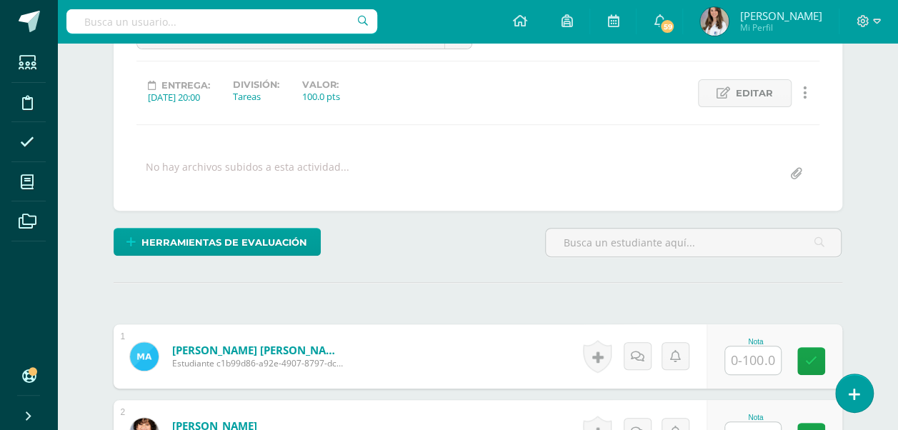
scroll to position [173, 0]
type input "6"
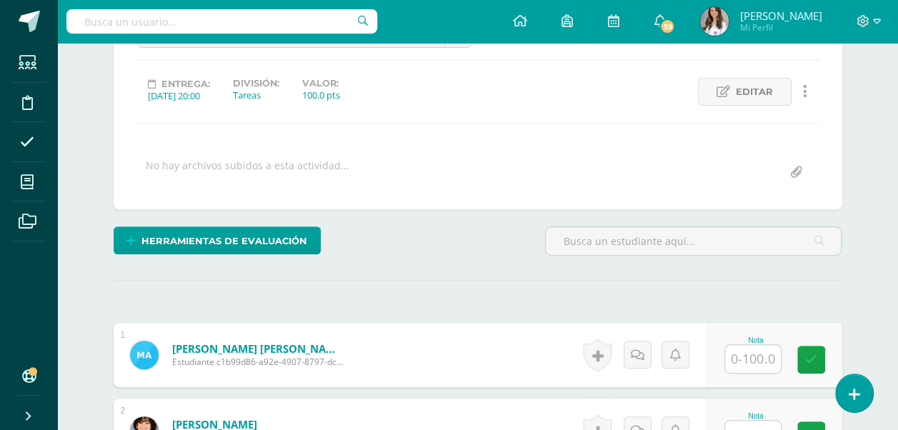
scroll to position [259, 0]
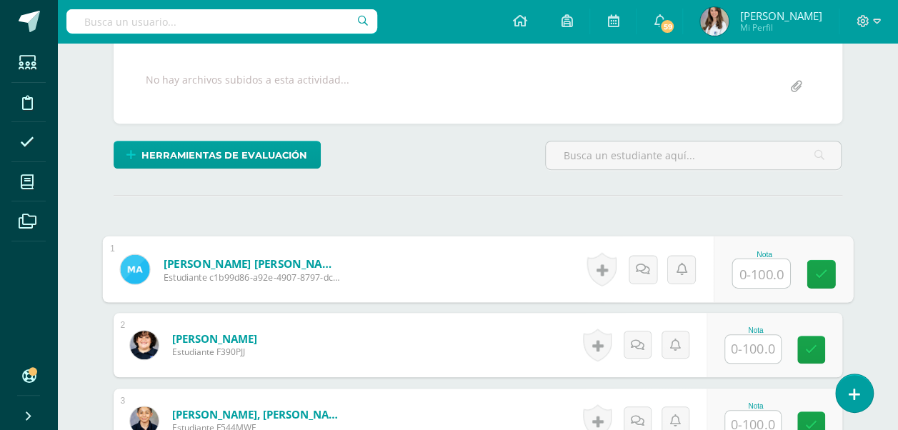
click at [749, 272] on input "text" at bounding box center [761, 273] width 57 height 29
type input "60"
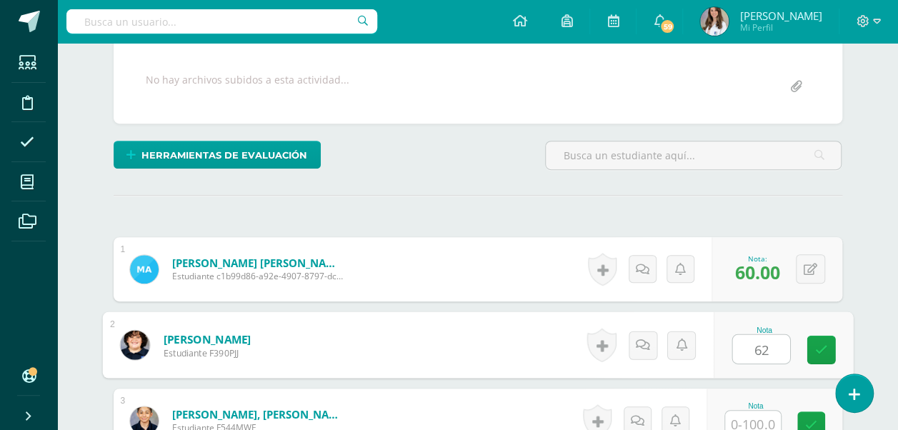
type input "62"
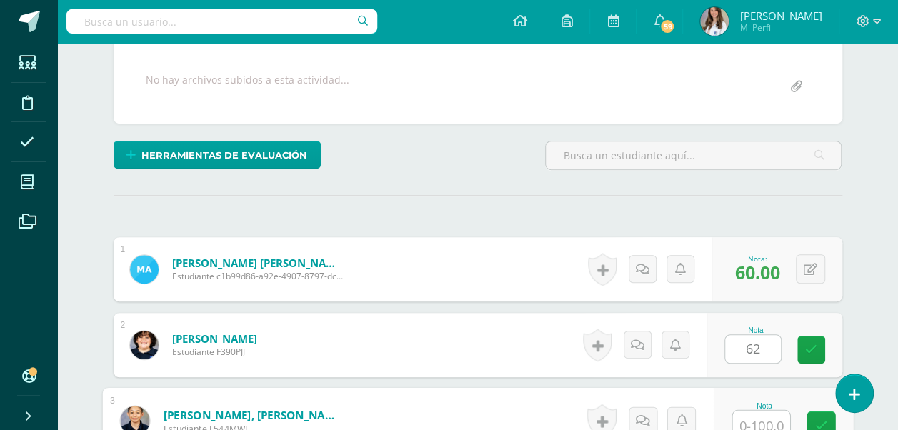
scroll to position [264, 0]
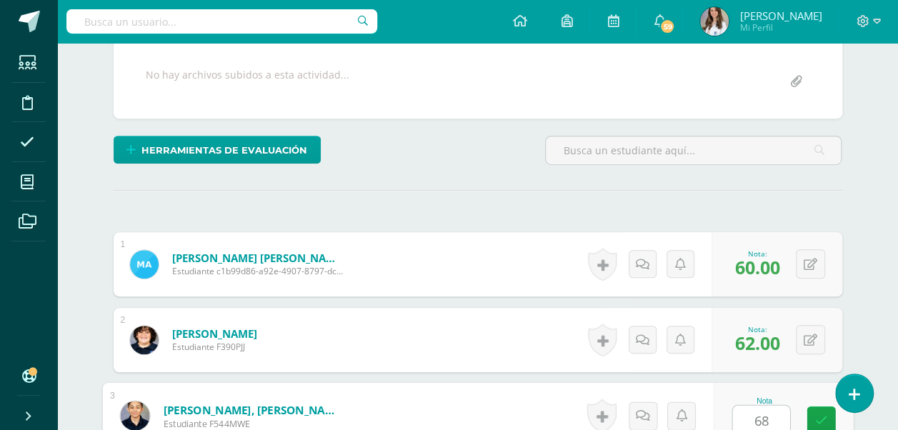
type input "68"
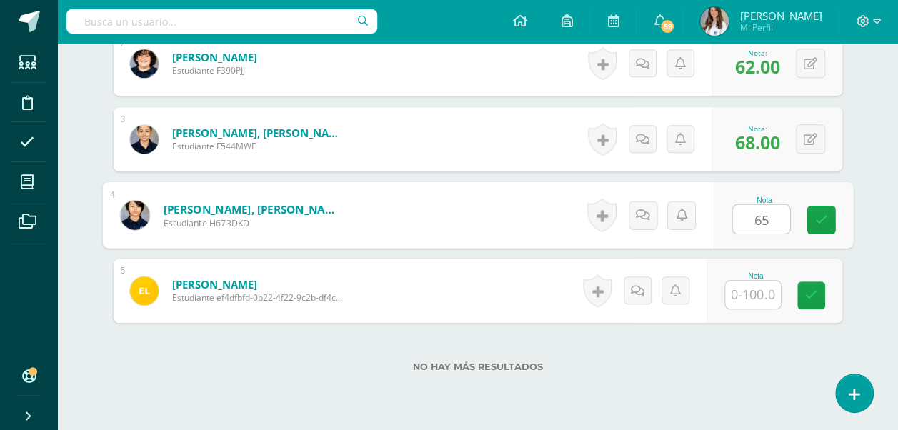
type input "65"
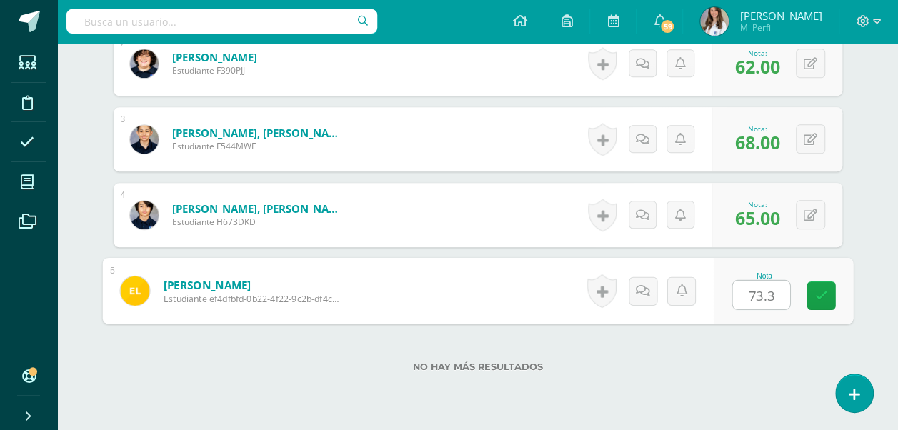
type input "73.3"
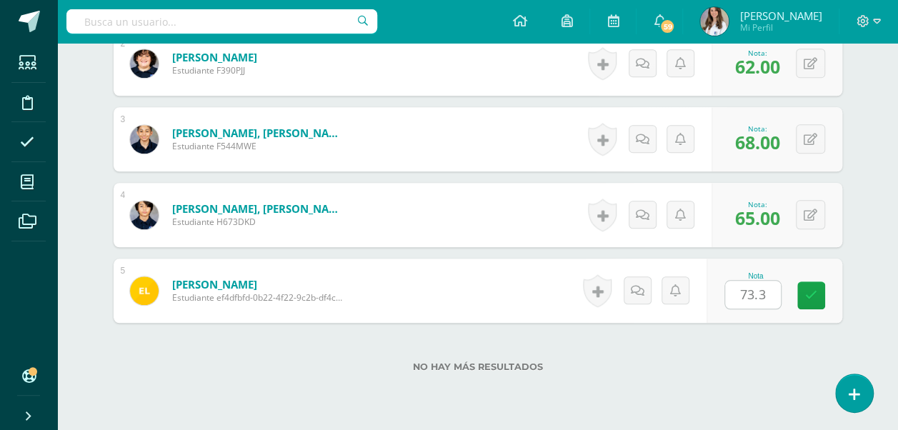
click at [658, 378] on div "No hay más resultados" at bounding box center [478, 356] width 729 height 66
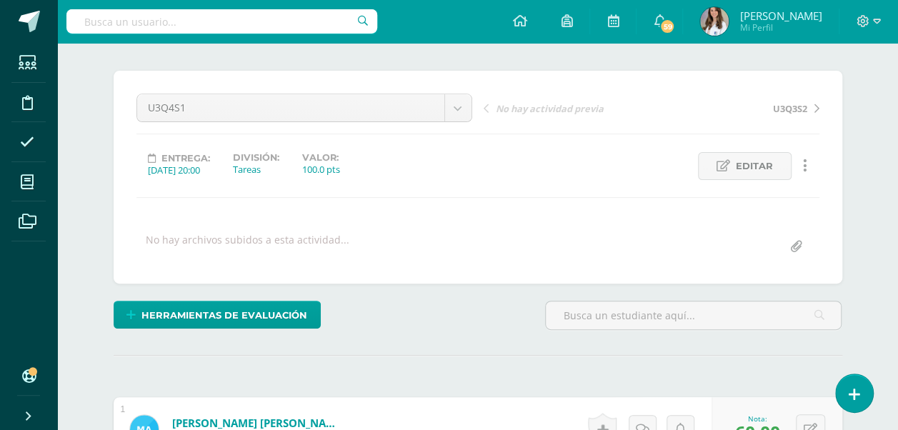
scroll to position [66, 0]
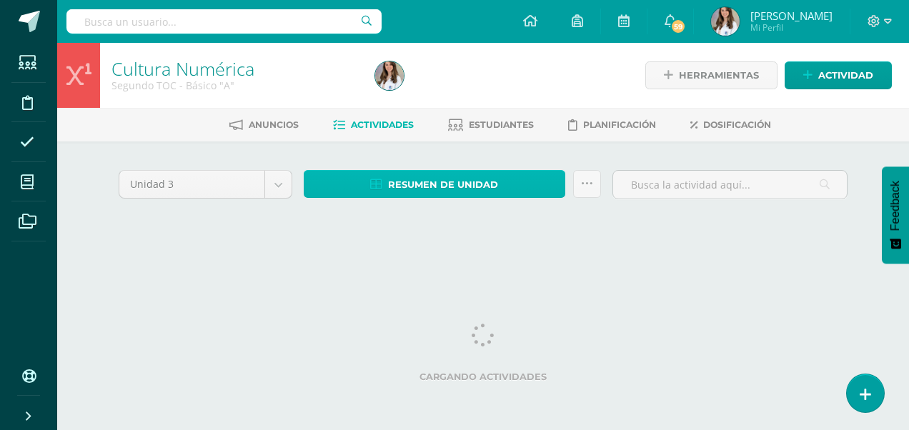
click at [416, 186] on span "Resumen de unidad" at bounding box center [443, 185] width 110 height 26
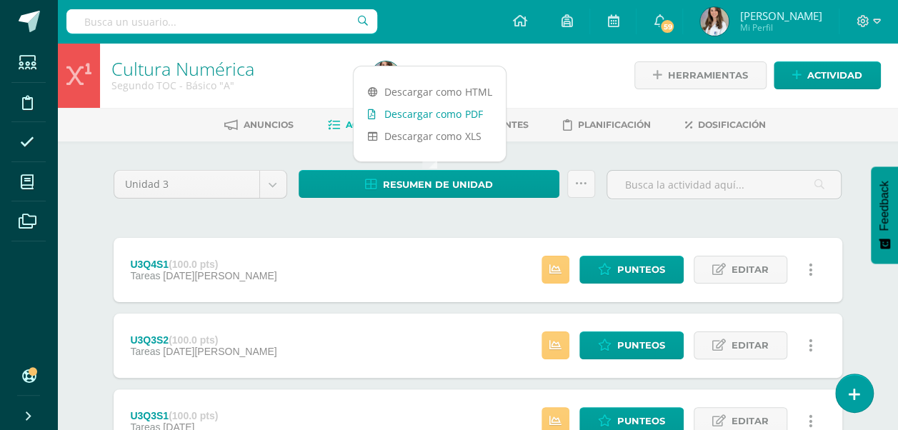
click at [450, 104] on link "Descargar como PDF" at bounding box center [430, 114] width 152 height 22
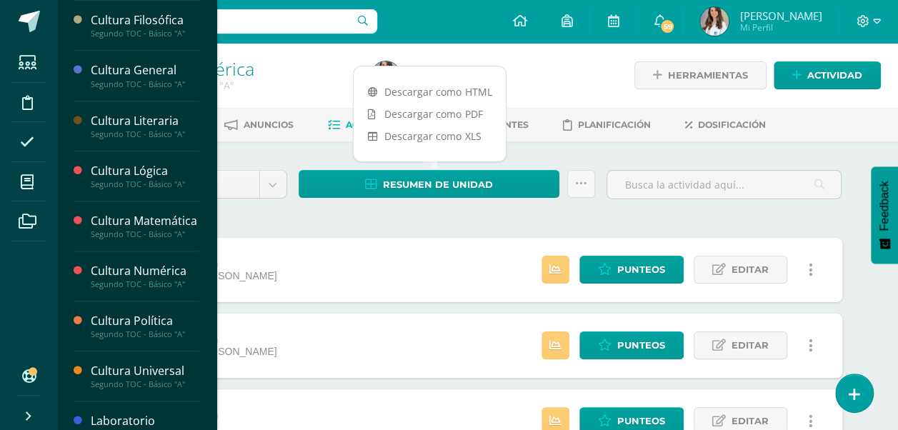
scroll to position [462, 0]
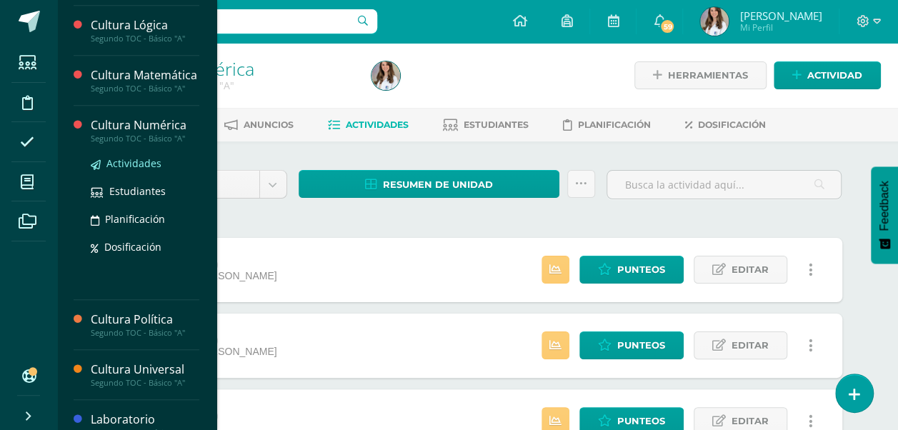
click at [133, 170] on span "Actividades" at bounding box center [133, 164] width 55 height 14
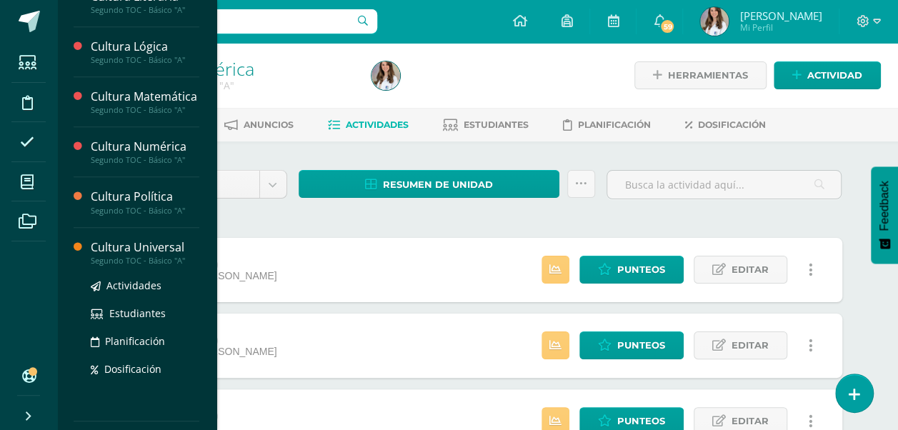
scroll to position [442, 0]
click at [129, 291] on span "Actividades" at bounding box center [133, 284] width 55 height 14
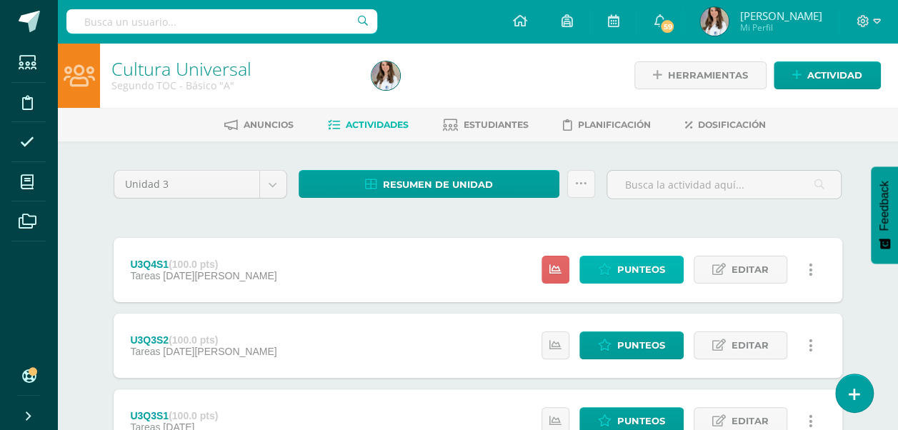
click at [658, 258] on span "Punteos" at bounding box center [642, 270] width 48 height 26
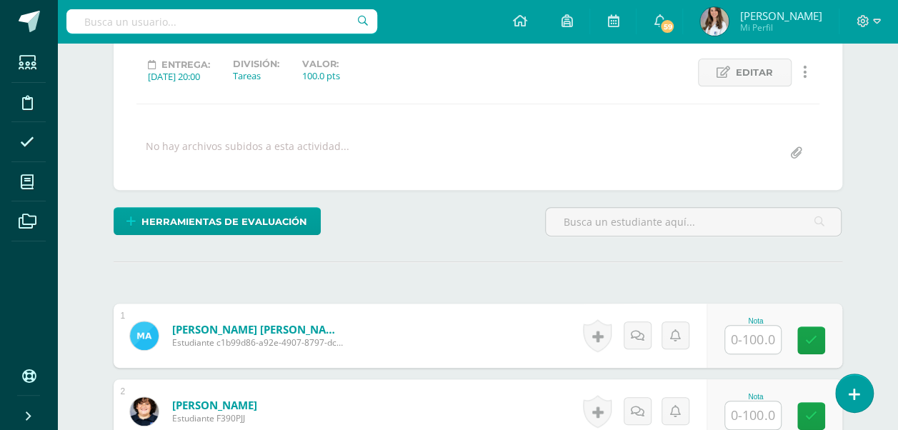
scroll to position [194, 0]
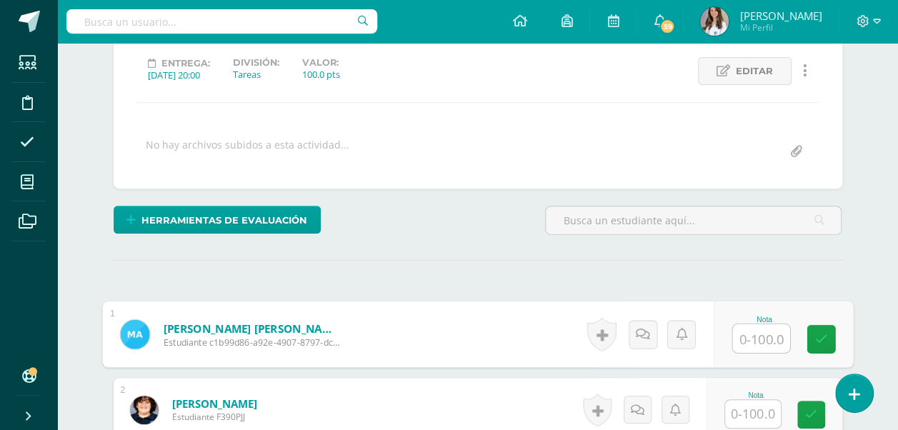
click at [755, 344] on input "text" at bounding box center [761, 338] width 57 height 29
type input "59"
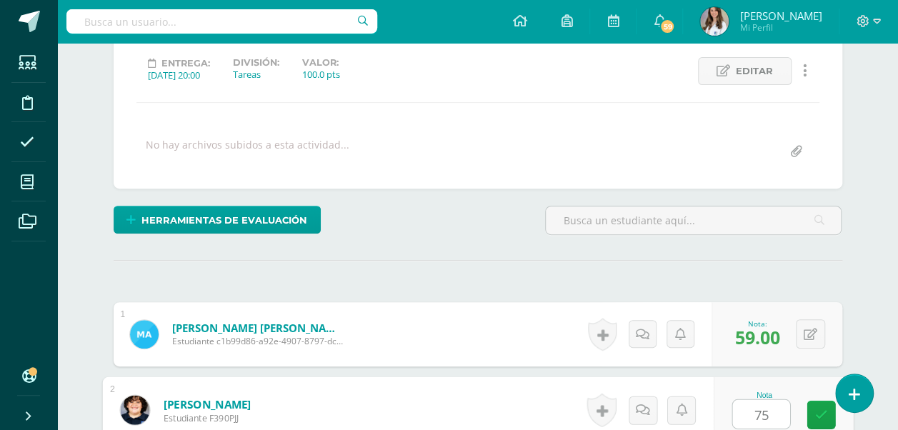
type input "75"
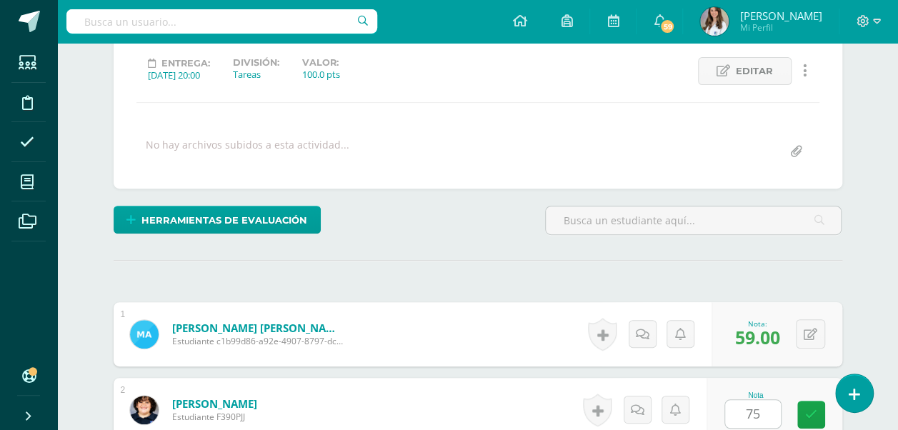
scroll to position [465, 0]
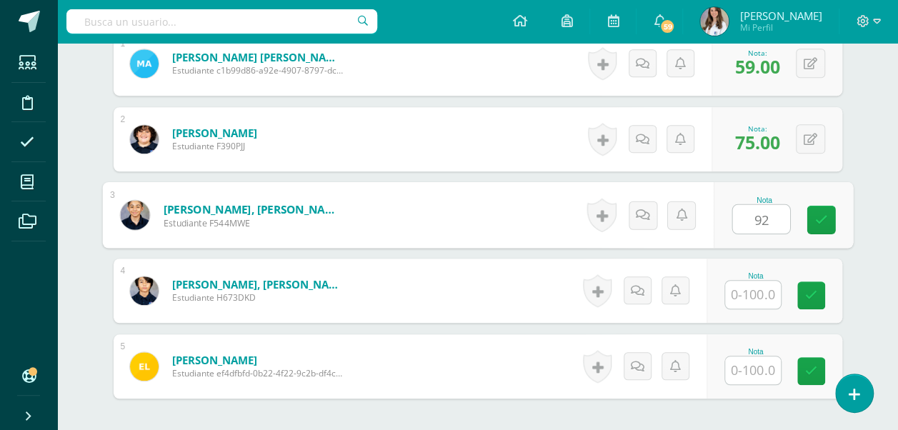
type input "92"
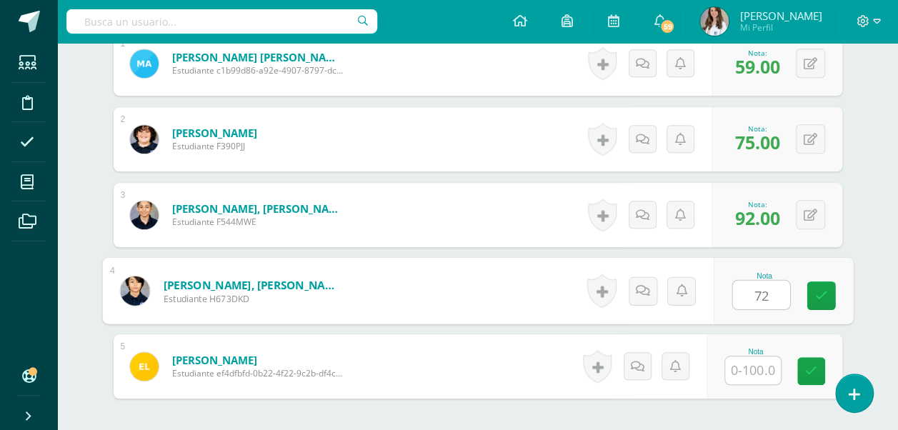
type input "72"
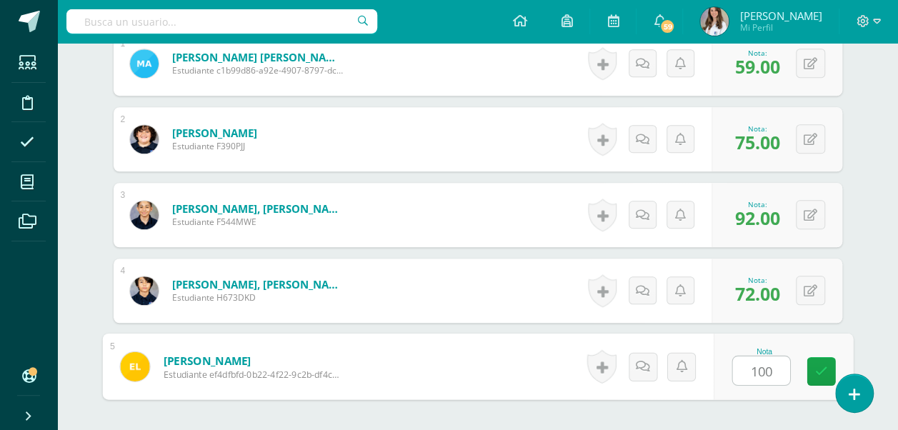
type input "100"
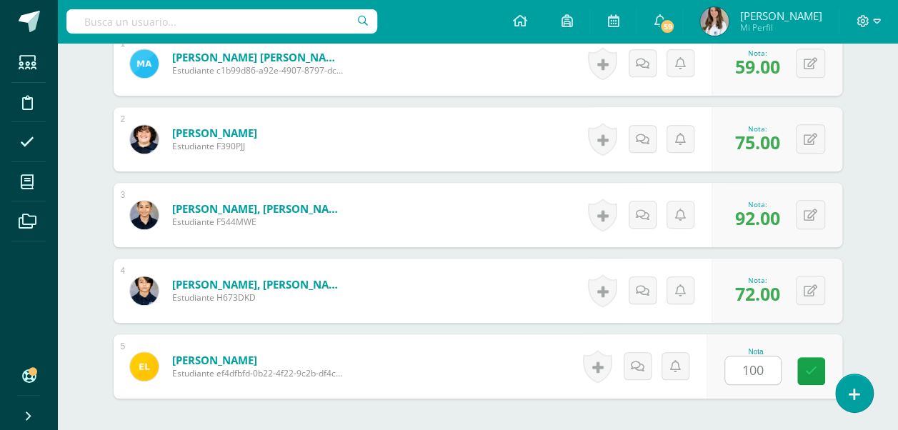
click at [865, 279] on div "¿Estás seguro que quieres eliminar esta actividad? Esto borrará la actividad y …" at bounding box center [478, 119] width 786 height 886
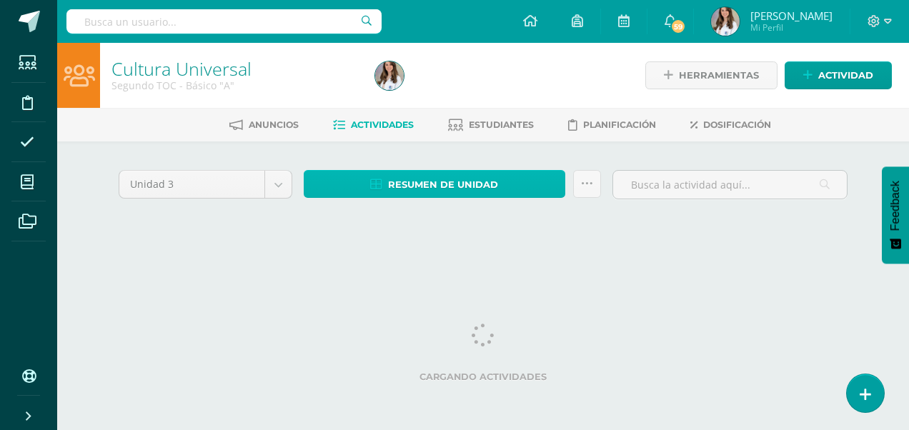
click at [405, 190] on span "Resumen de unidad" at bounding box center [443, 185] width 110 height 26
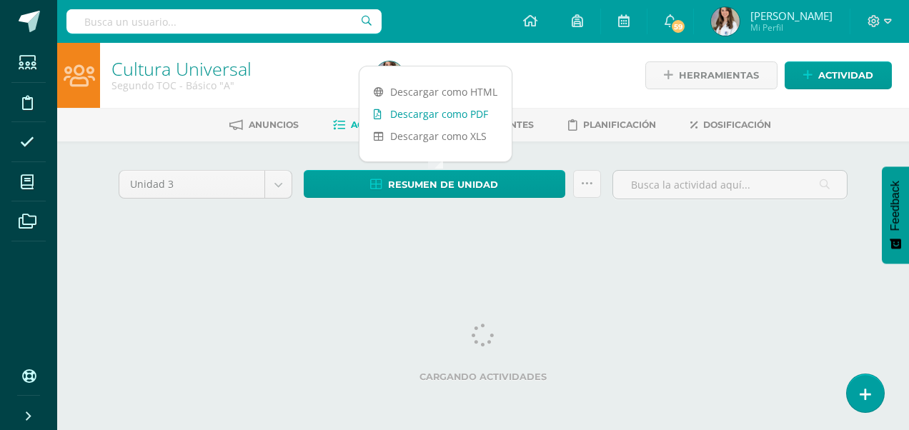
click at [435, 109] on link "Descargar como PDF" at bounding box center [436, 114] width 152 height 22
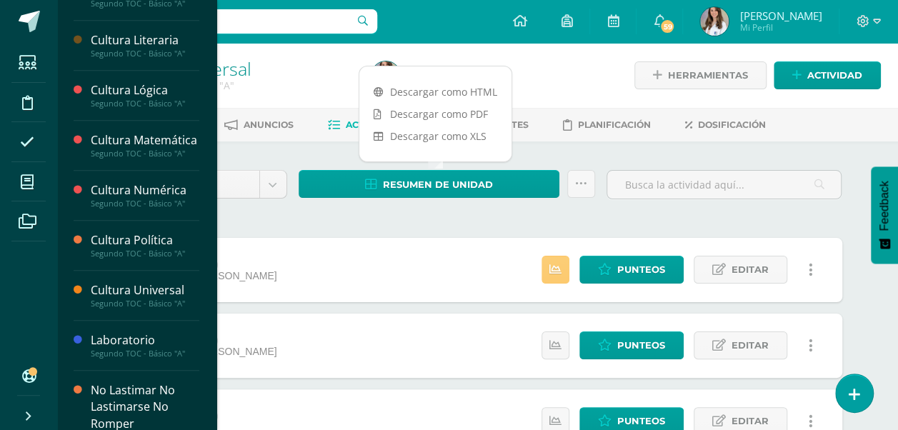
scroll to position [542, 0]
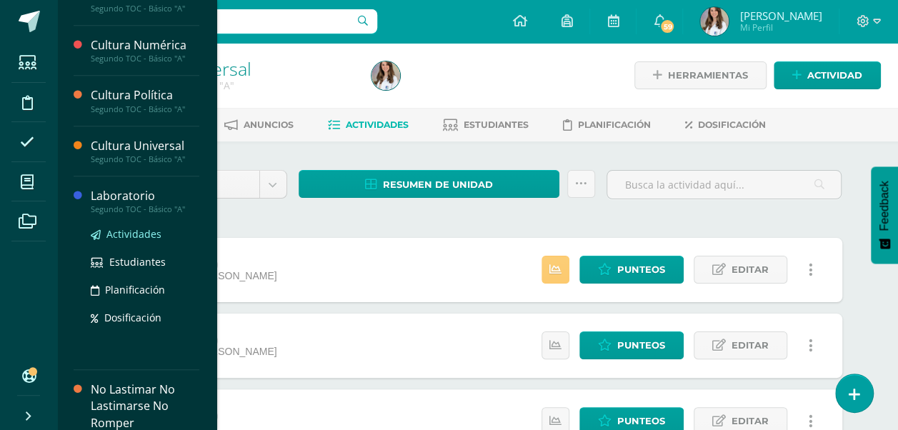
click at [128, 241] on span "Actividades" at bounding box center [133, 234] width 55 height 14
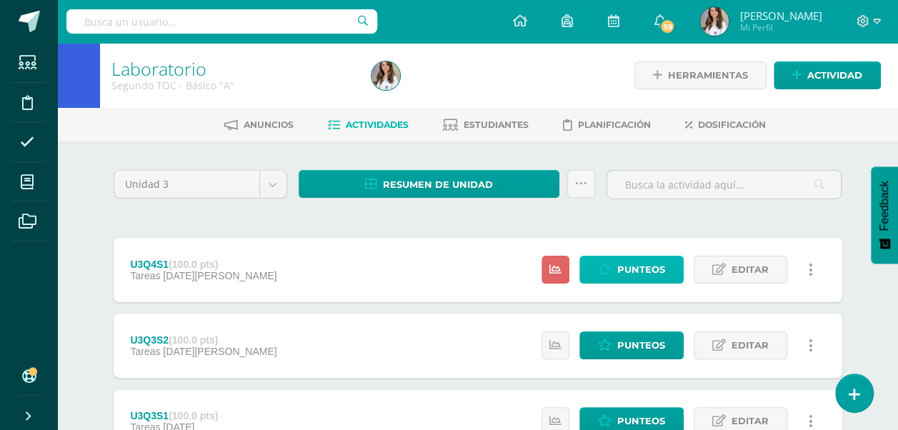
click at [648, 259] on span "Punteos" at bounding box center [642, 270] width 48 height 26
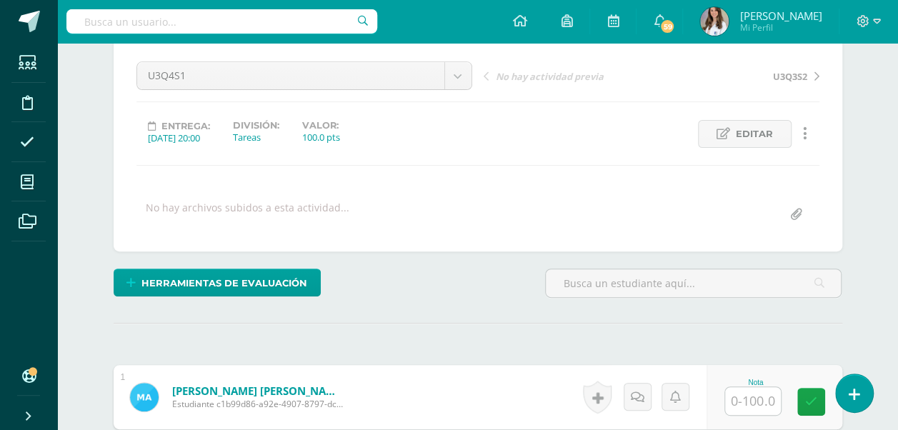
scroll to position [133, 0]
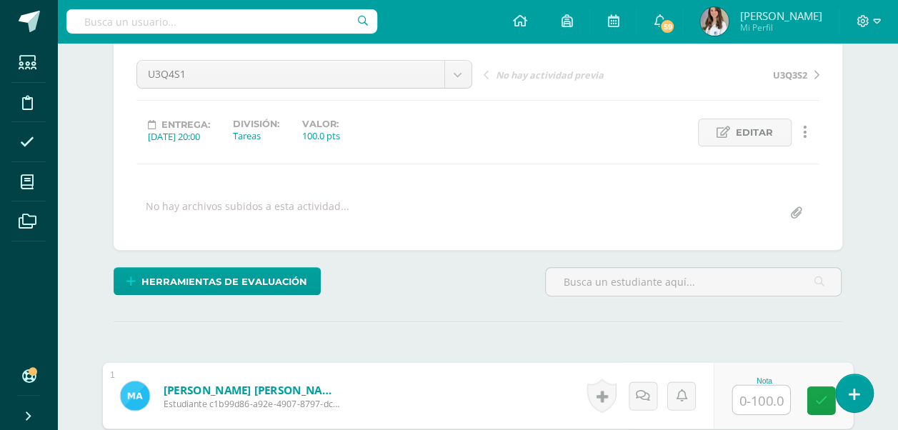
click at [748, 400] on input "text" at bounding box center [761, 400] width 57 height 29
type input "70"
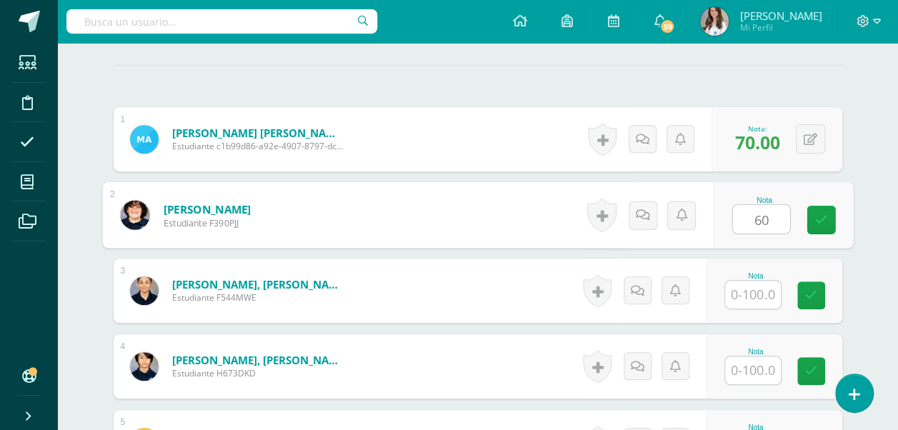
type input "60"
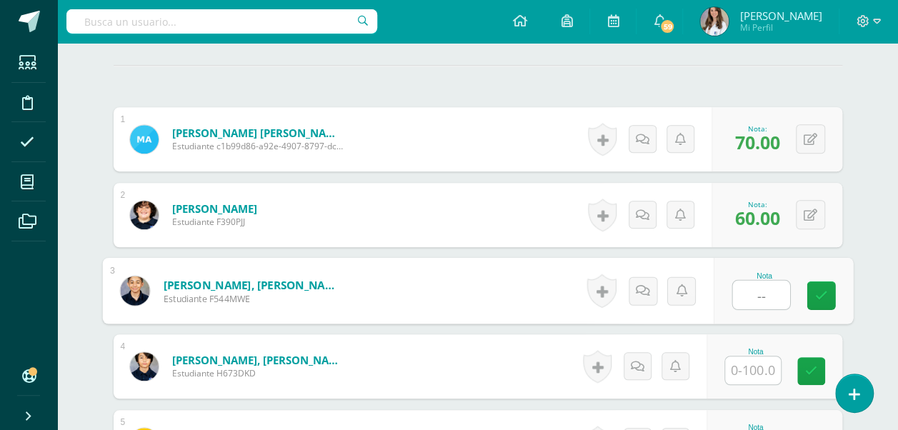
type input "--"
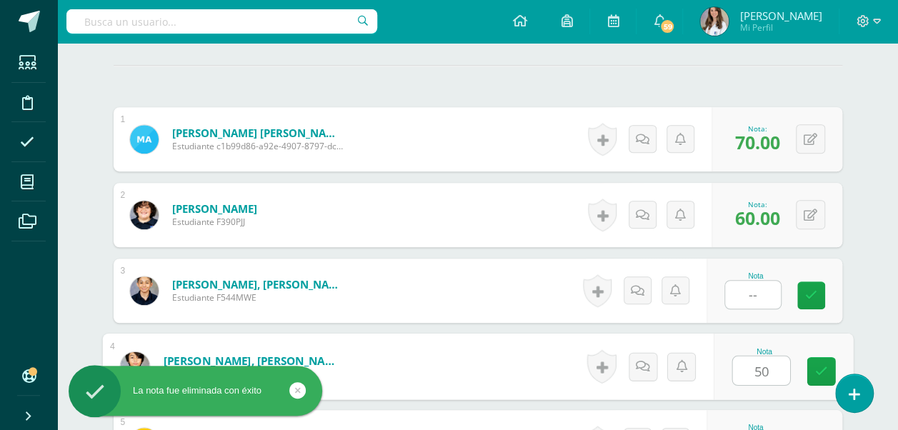
type input "50"
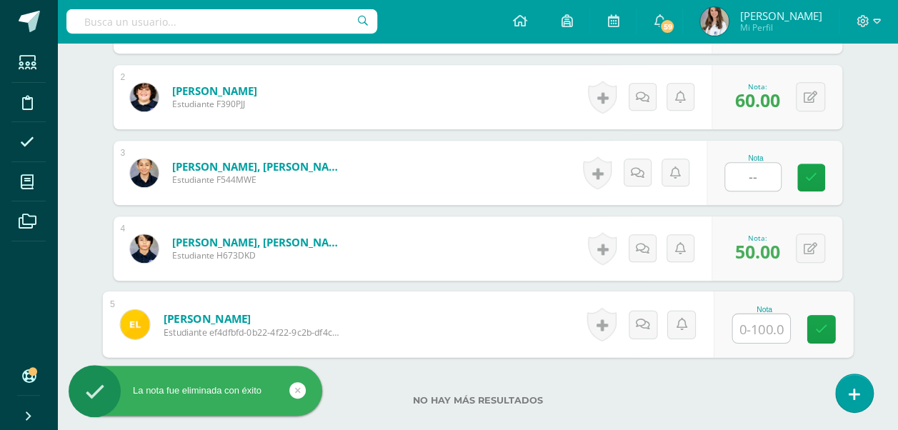
scroll to position [509, 0]
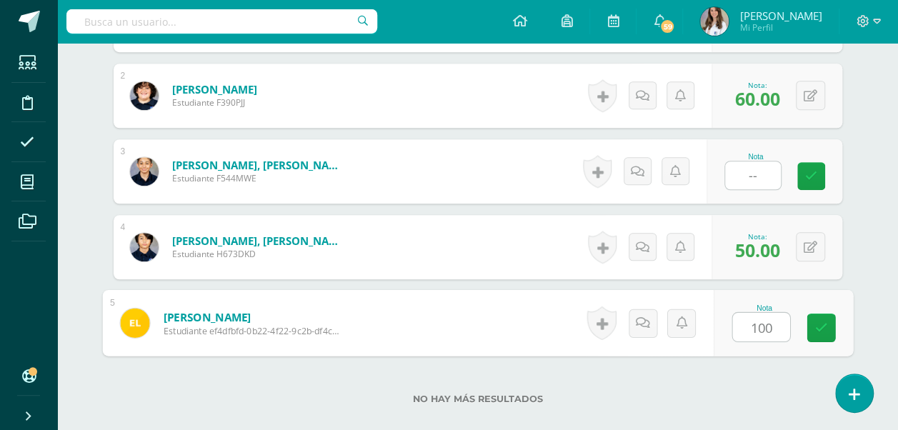
type input "100"
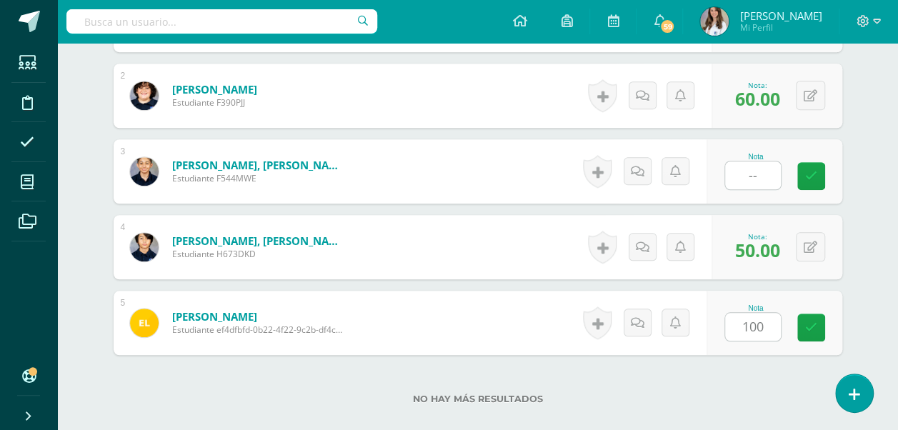
click at [660, 400] on label "No hay más resultados" at bounding box center [478, 399] width 729 height 11
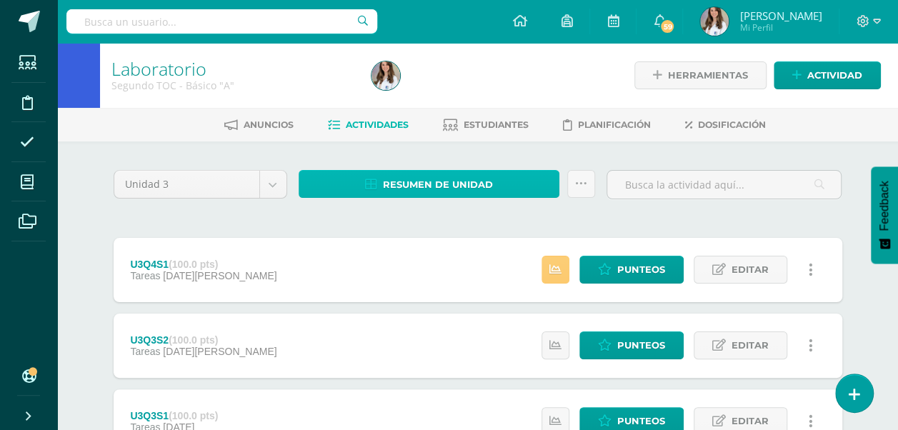
click at [440, 190] on span "Resumen de unidad" at bounding box center [438, 185] width 110 height 26
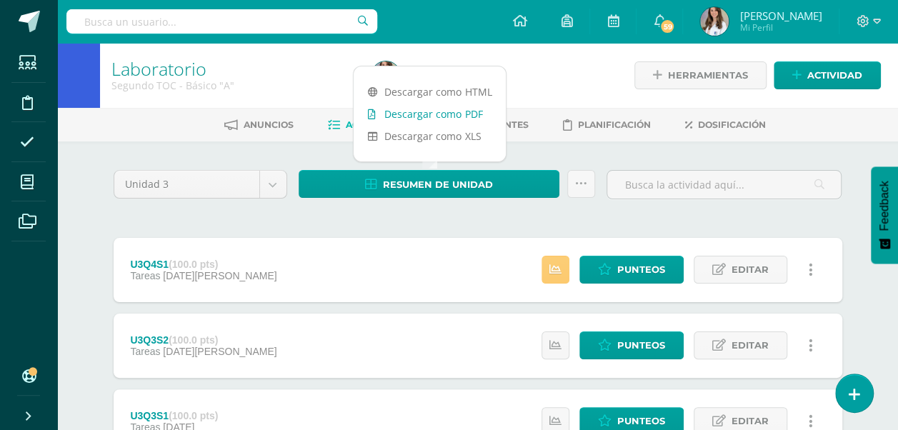
click at [462, 112] on link "Descargar como PDF" at bounding box center [430, 114] width 152 height 22
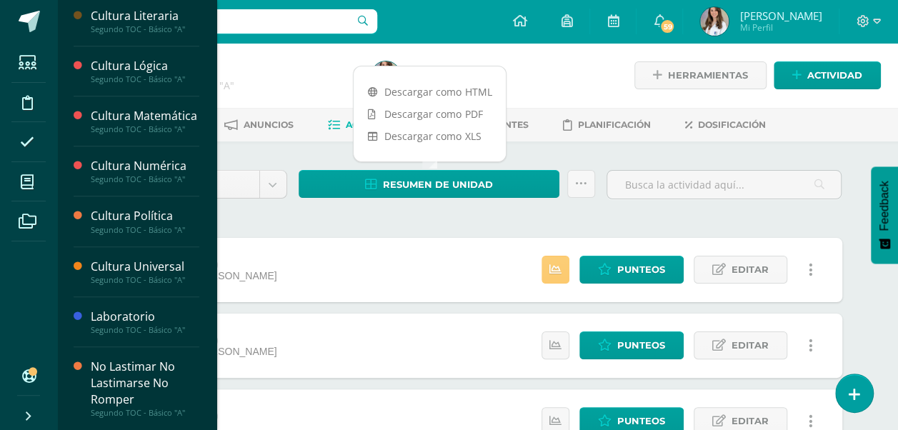
scroll to position [474, 0]
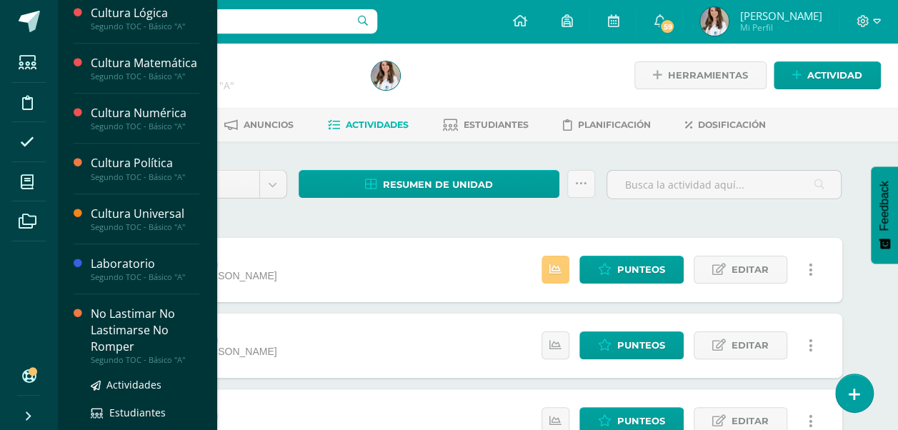
click at [134, 355] on div "No Lastimar No Lastimarse No Romper" at bounding box center [145, 330] width 109 height 49
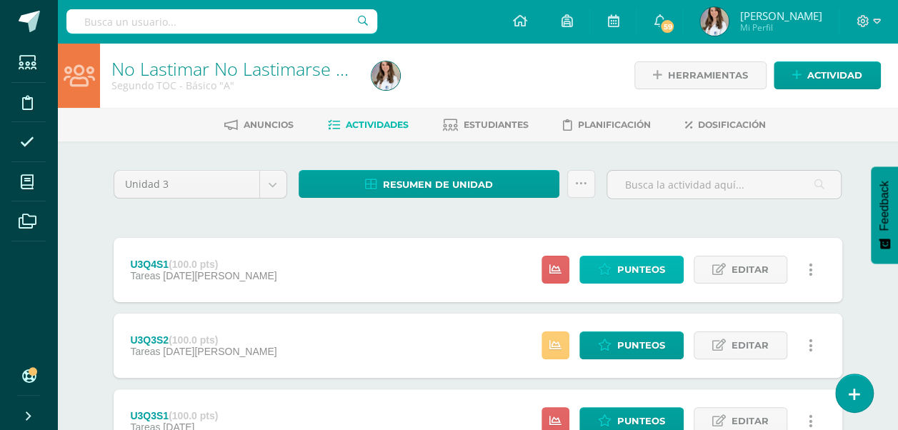
click at [638, 272] on span "Punteos" at bounding box center [642, 270] width 48 height 26
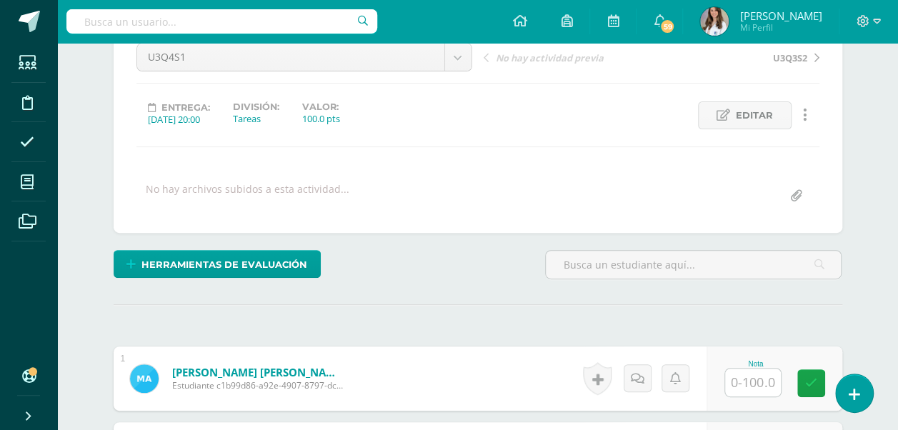
scroll to position [164, 0]
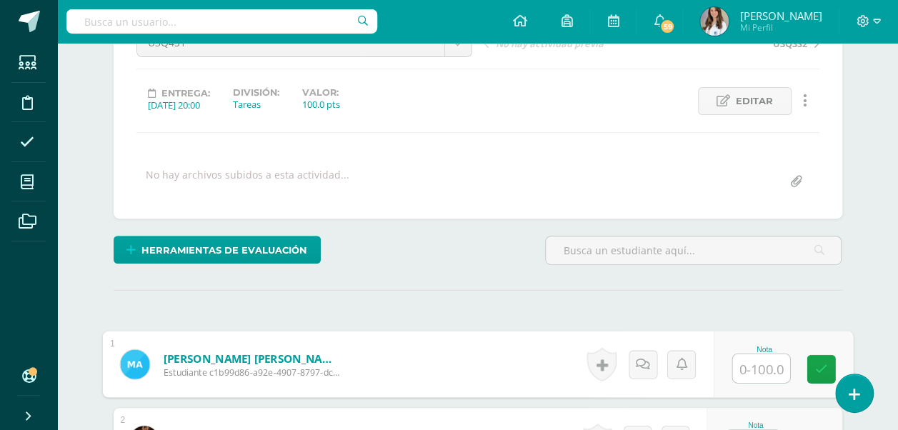
click at [759, 362] on input "text" at bounding box center [761, 368] width 57 height 29
type input "60"
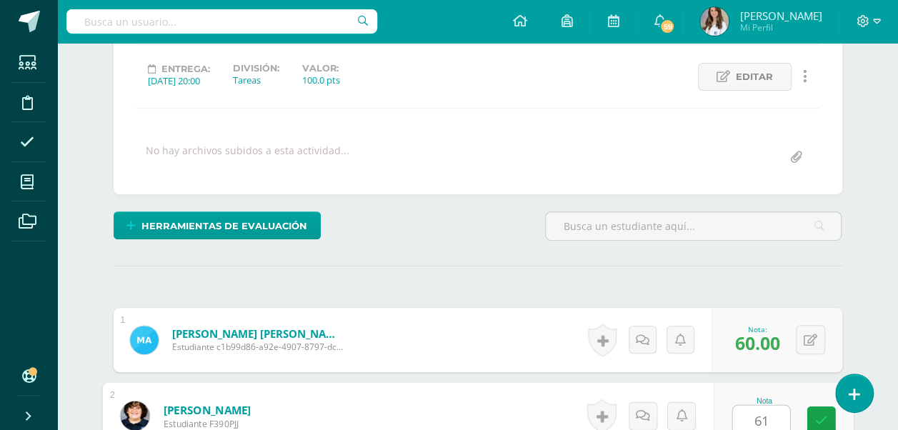
type input "61"
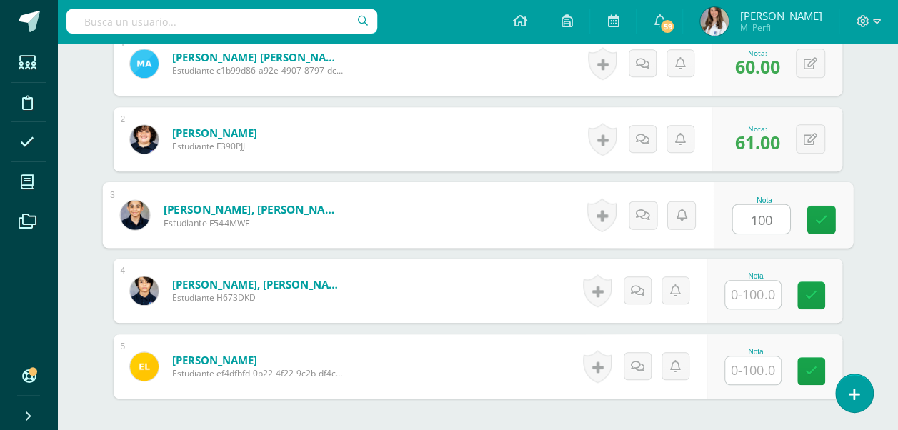
type input "100"
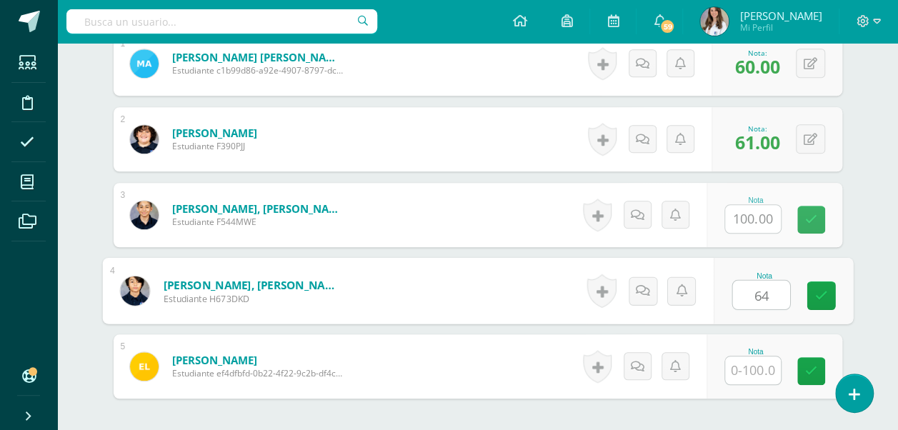
type input "64"
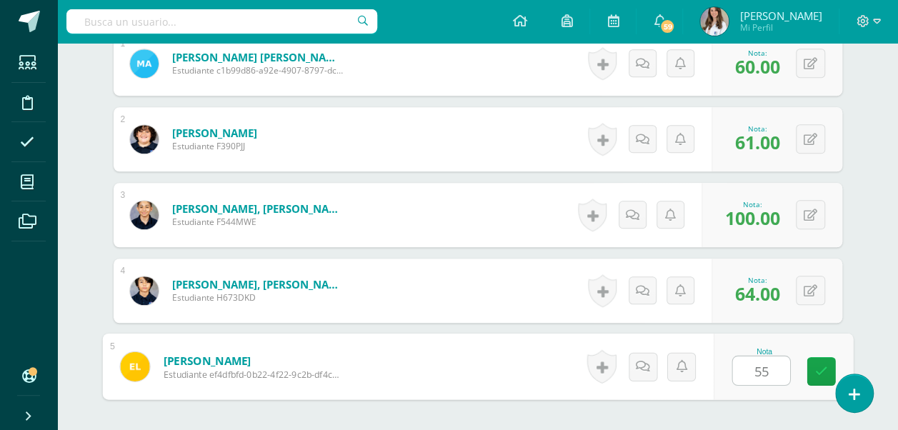
type input "55"
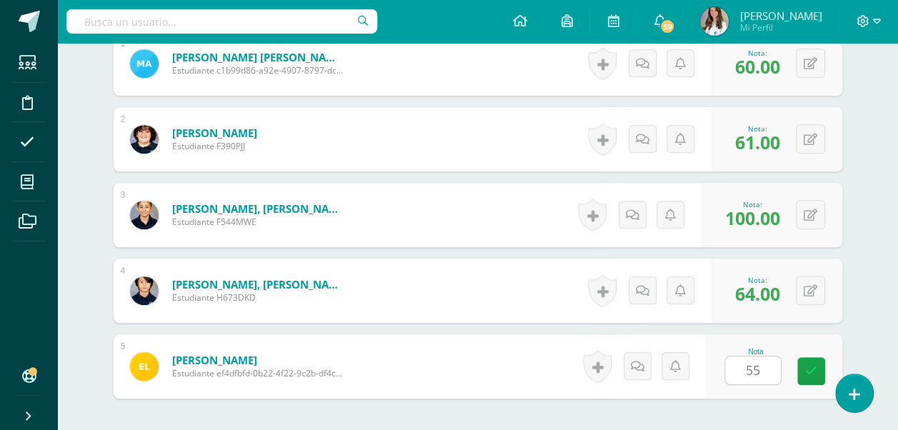
click at [876, 234] on div "No Lastimar No Lastimarse No Romper Segundo TOC - Básico "A" Herramientas Detal…" at bounding box center [477, 70] width 841 height 985
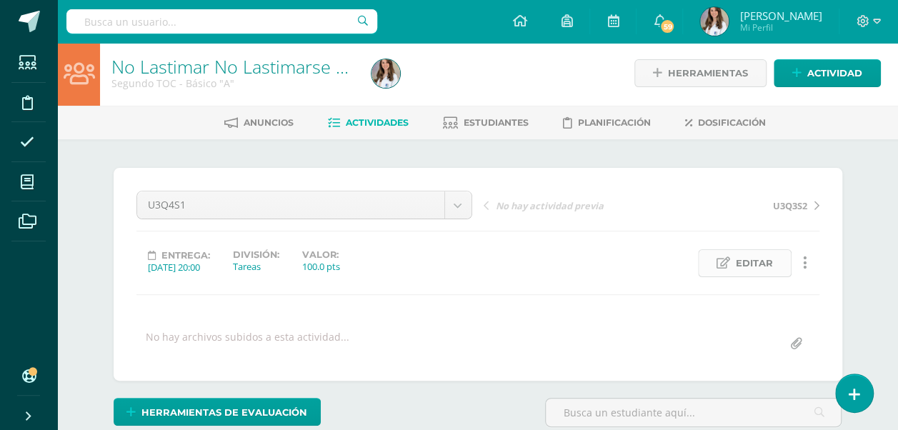
scroll to position [0, 0]
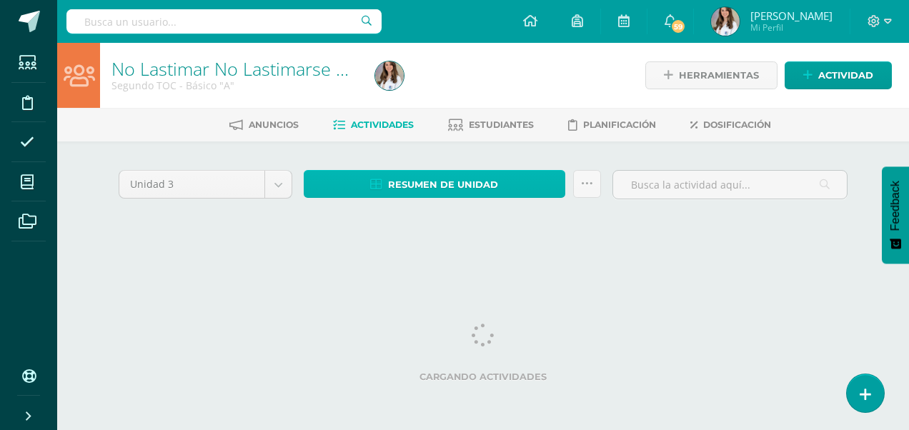
click at [434, 189] on span "Resumen de unidad" at bounding box center [443, 185] width 110 height 26
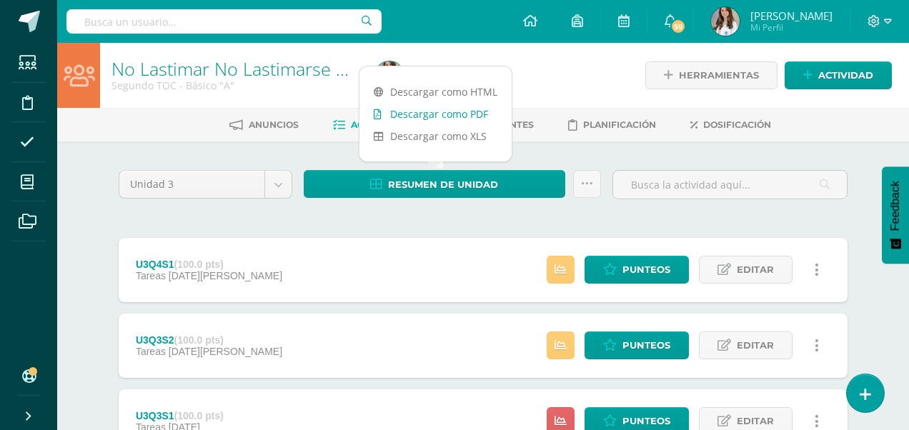
click at [465, 115] on link "Descargar como PDF" at bounding box center [436, 114] width 152 height 22
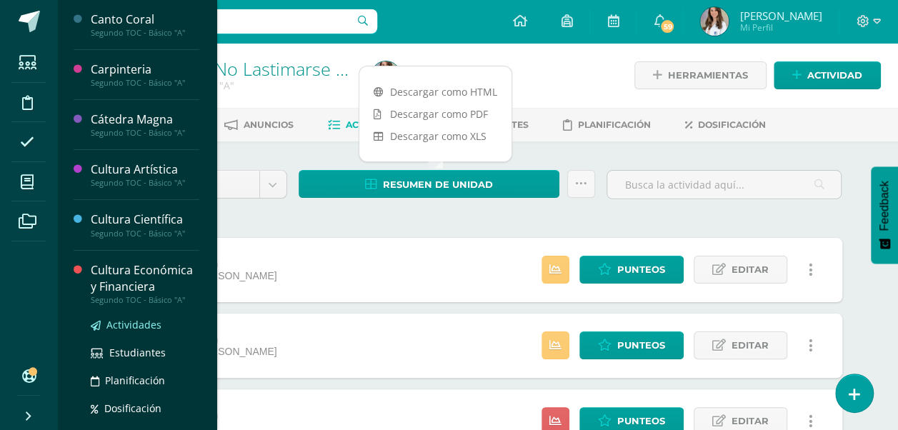
click at [117, 324] on span "Actividades" at bounding box center [133, 325] width 55 height 14
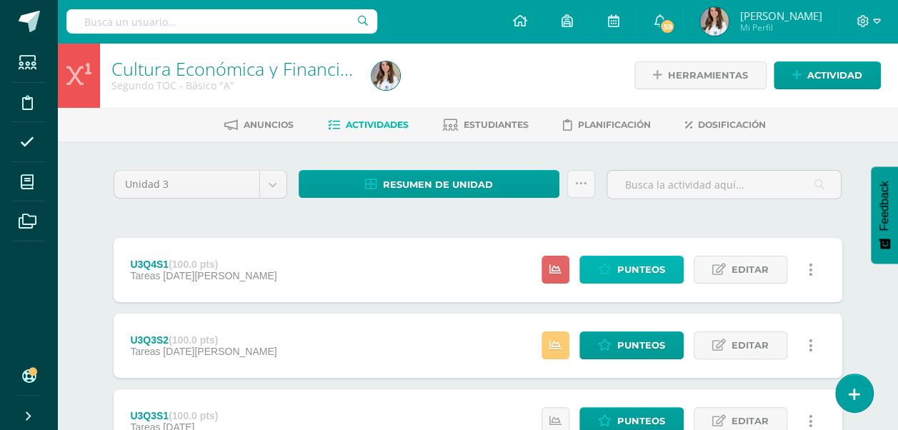
click at [628, 269] on span "Punteos" at bounding box center [642, 270] width 48 height 26
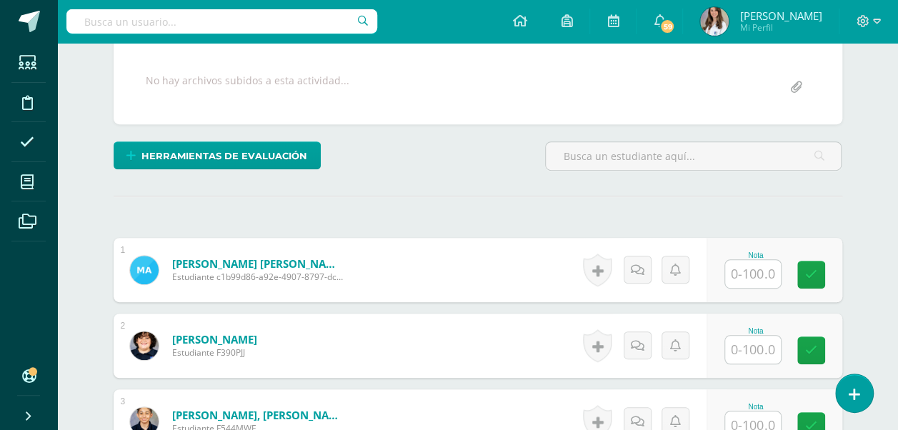
scroll to position [260, 0]
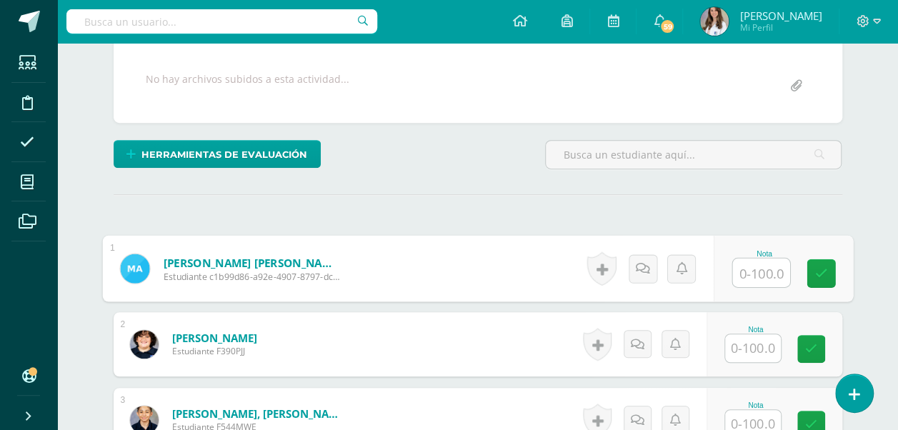
click at [743, 277] on input "text" at bounding box center [761, 273] width 57 height 29
type input "82.5"
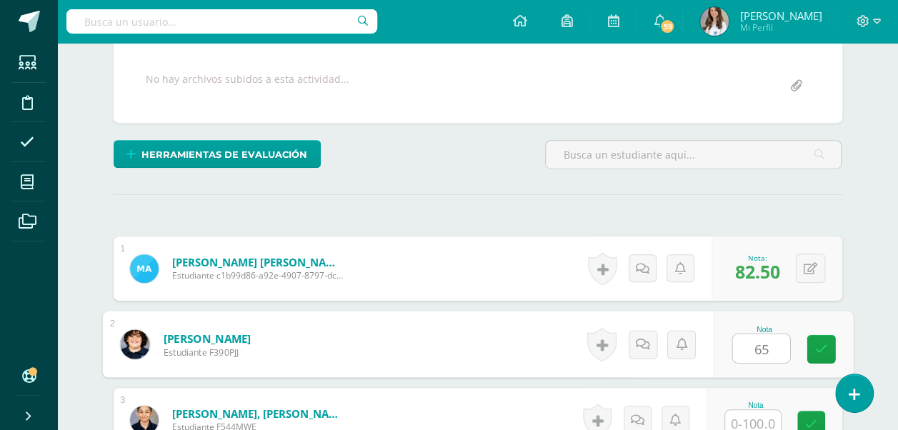
type input "65"
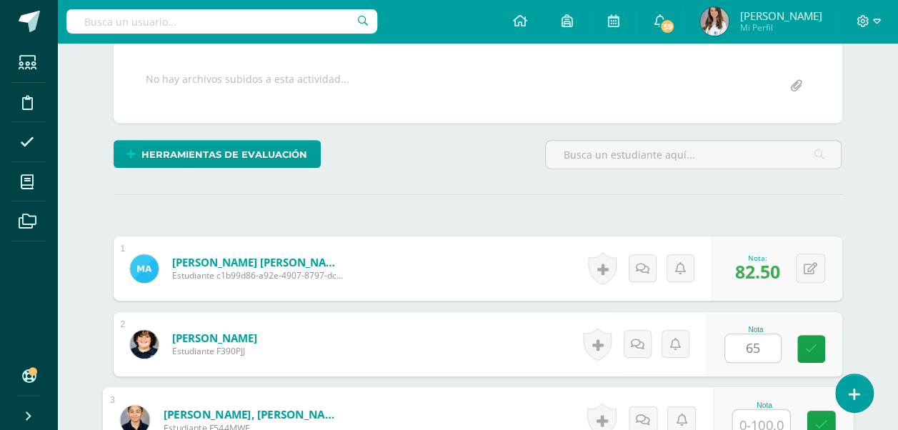
scroll to position [264, 0]
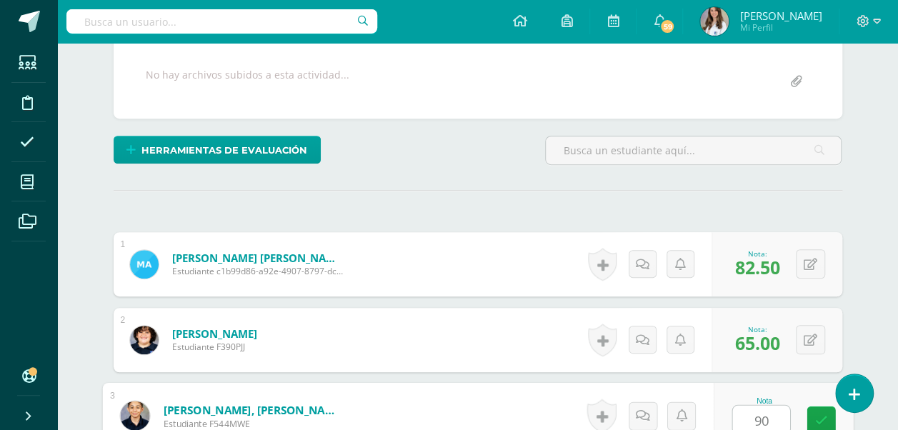
type input "90"
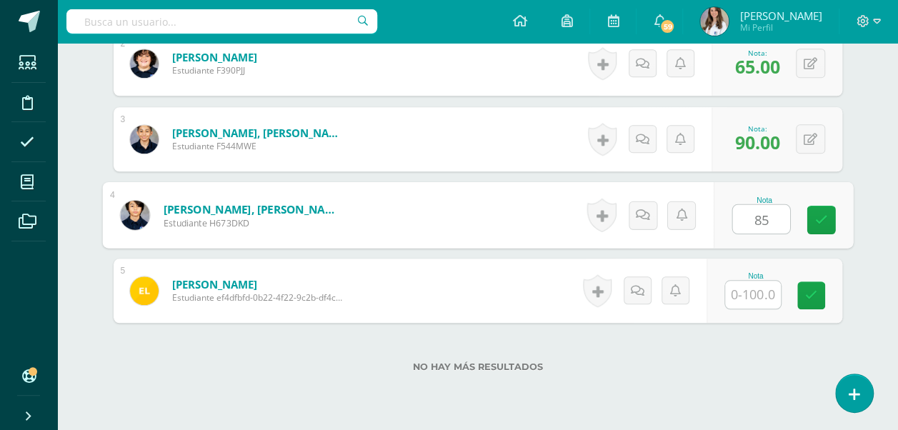
type input "85"
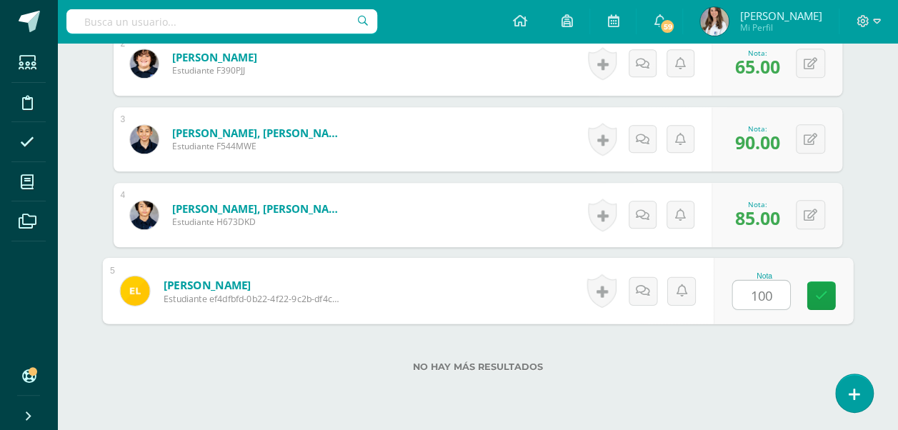
type input "100"
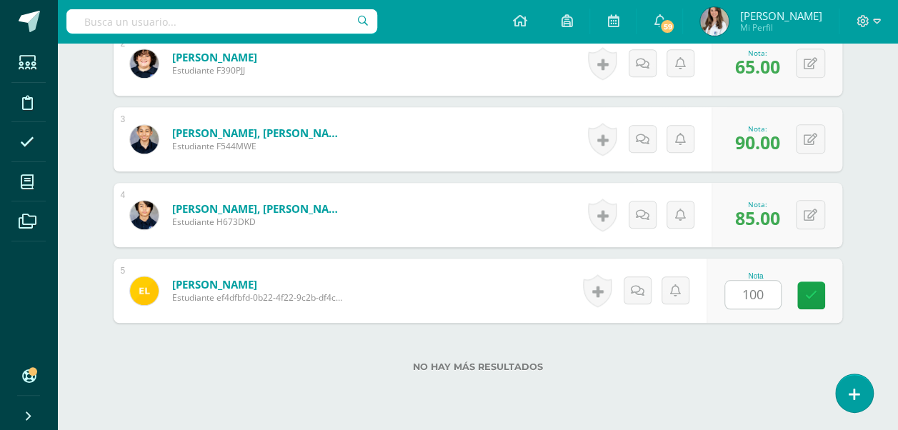
click at [649, 365] on label "No hay más resultados" at bounding box center [478, 367] width 729 height 11
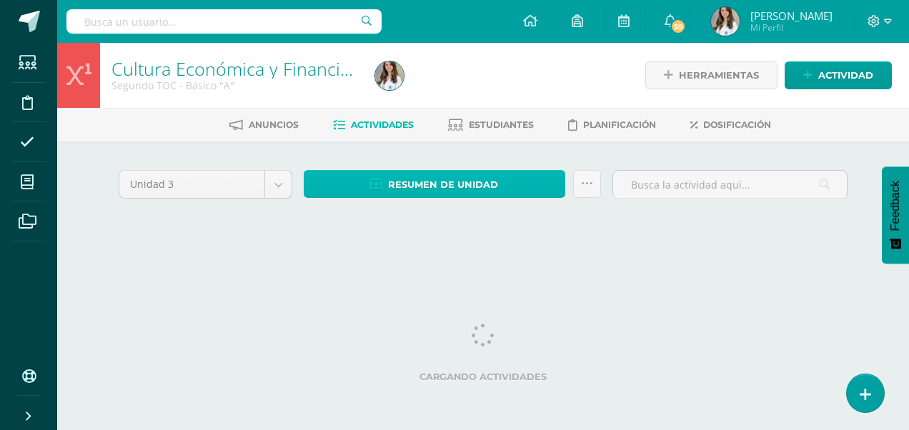
click at [470, 186] on span "Resumen de unidad" at bounding box center [443, 185] width 110 height 26
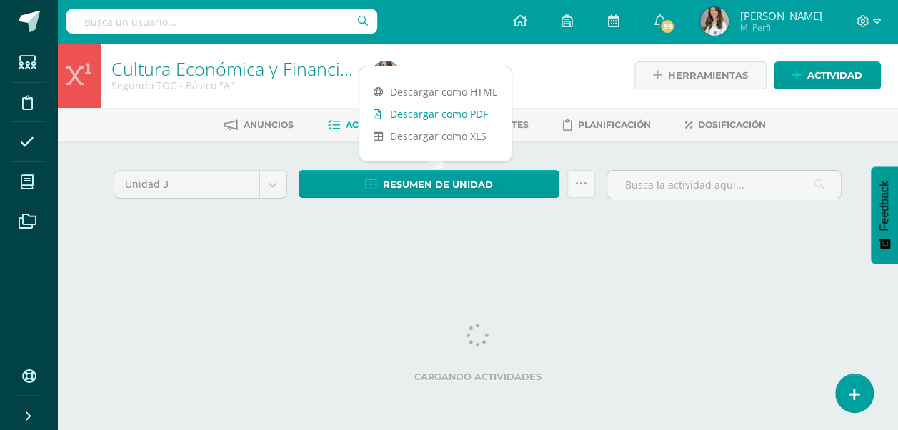
click at [475, 110] on link "Descargar como PDF" at bounding box center [436, 114] width 152 height 22
